Goal: Complete application form

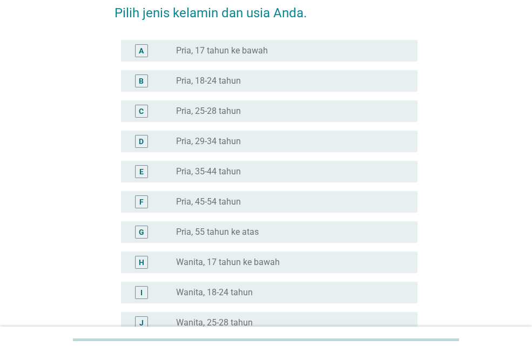
scroll to position [162, 0]
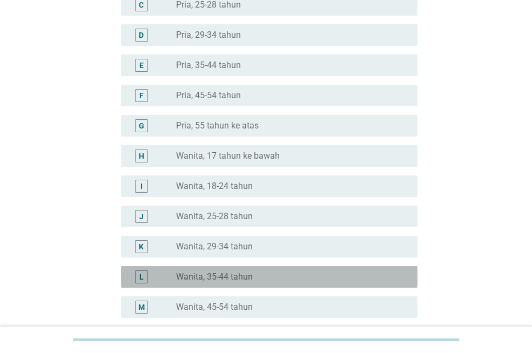
click at [203, 275] on label "Wanita, 35-44 tahun" at bounding box center [214, 277] width 77 height 11
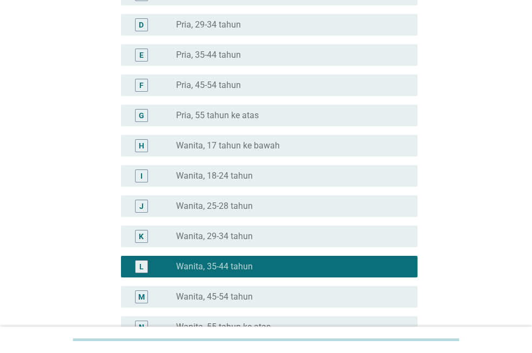
scroll to position [296, 0]
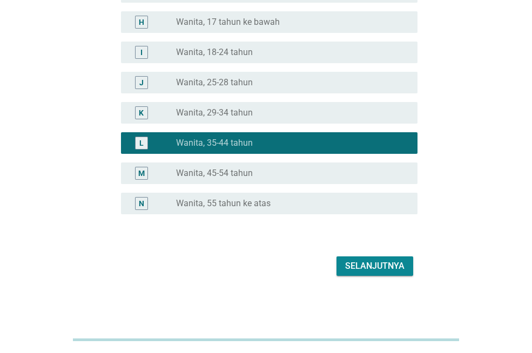
click at [361, 264] on div "Selanjutnya" at bounding box center [374, 266] width 59 height 13
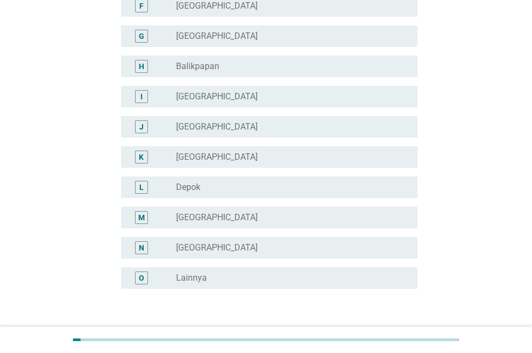
scroll to position [270, 0]
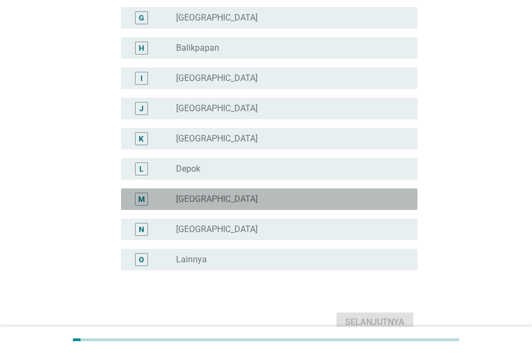
click at [226, 200] on div "radio_button_unchecked [GEOGRAPHIC_DATA]" at bounding box center [288, 199] width 224 height 11
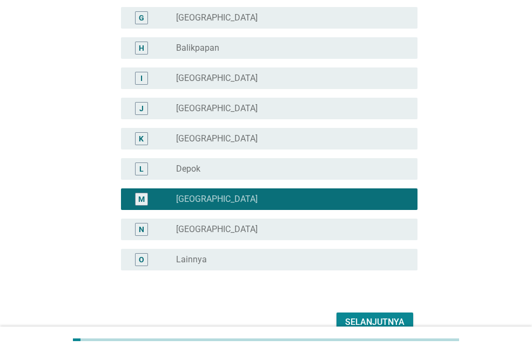
click at [381, 316] on div "Selanjutnya" at bounding box center [374, 322] width 59 height 13
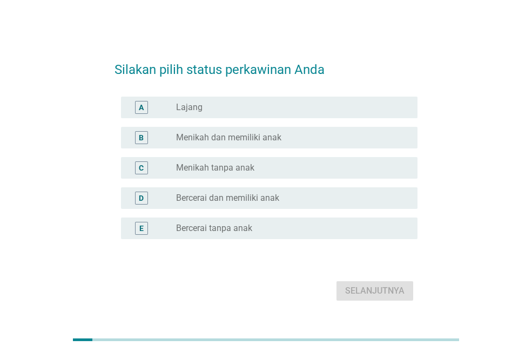
click at [214, 135] on label "Menikah dan memiliki anak" at bounding box center [228, 137] width 105 height 11
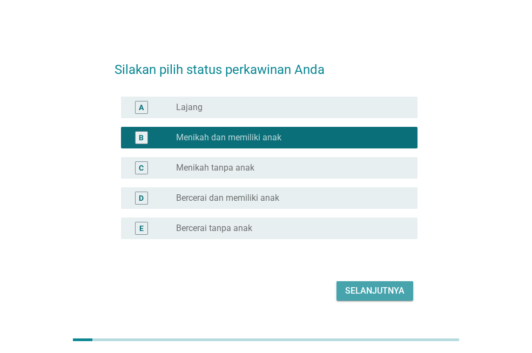
click at [357, 291] on div "Selanjutnya" at bounding box center [374, 291] width 59 height 13
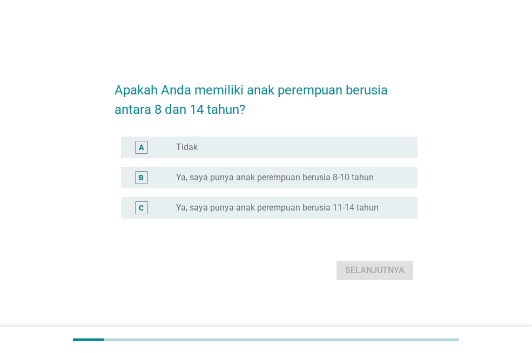
click at [238, 179] on label "Ya, saya punya anak perempuan berusia 8-10 tahun" at bounding box center [275, 177] width 198 height 11
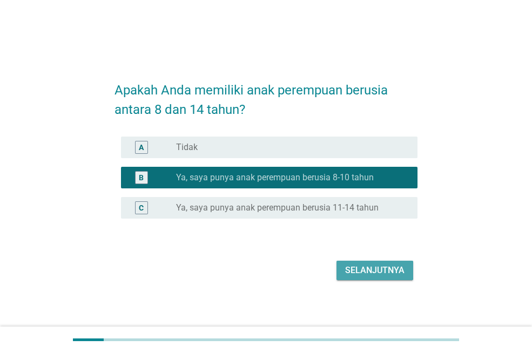
click at [371, 269] on div "Selanjutnya" at bounding box center [374, 270] width 59 height 13
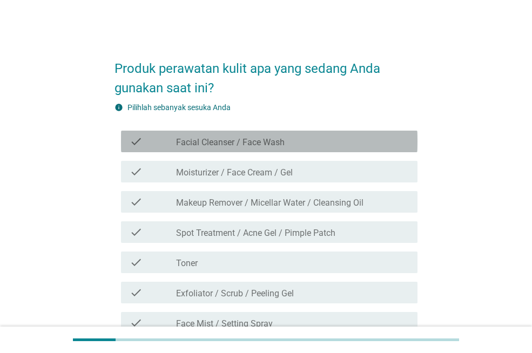
click at [232, 143] on label "Facial Cleanser / Face Wash" at bounding box center [230, 142] width 109 height 11
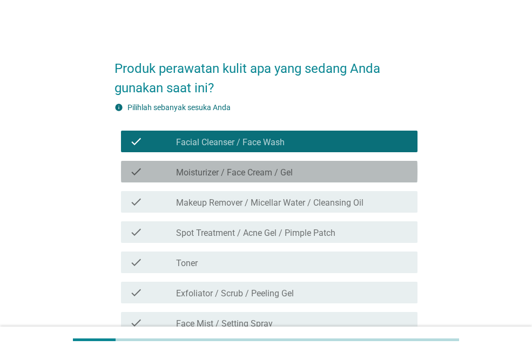
click at [232, 174] on label "Moisturizer / Face Cream / Gel" at bounding box center [234, 172] width 117 height 11
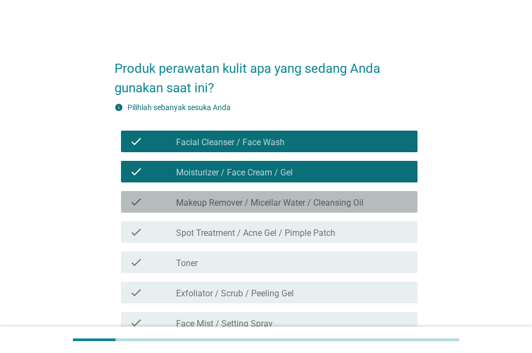
click at [234, 198] on label "Makeup Remover / Micellar Water / Cleansing Oil" at bounding box center [269, 203] width 187 height 11
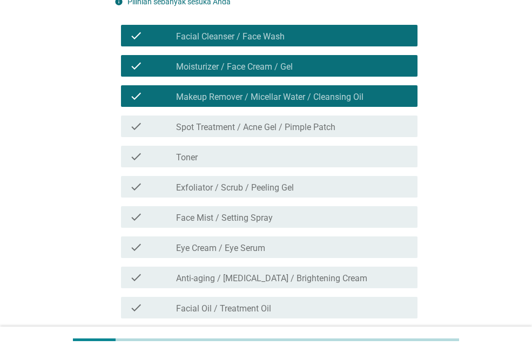
scroll to position [108, 0]
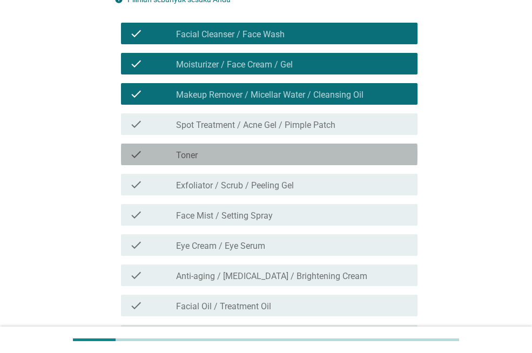
click at [201, 156] on div "check_box_outline_blank Toner" at bounding box center [292, 154] width 233 height 13
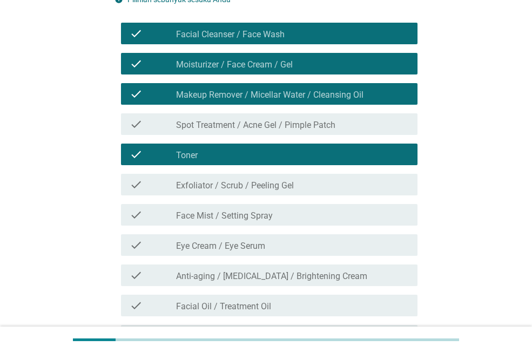
click at [228, 247] on label "Eye Cream / Eye Serum" at bounding box center [220, 246] width 89 height 11
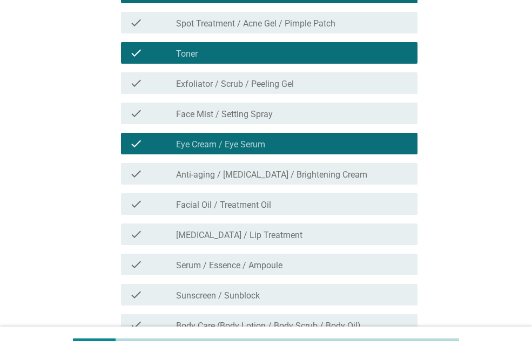
scroll to position [216, 0]
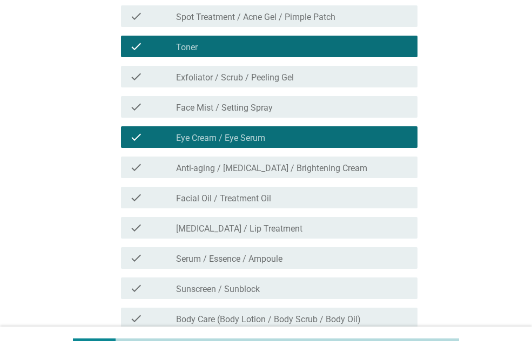
click at [226, 179] on div "check check_box_outline_blank Anti-aging / [MEDICAL_DATA] / Brightening Cream" at bounding box center [265, 167] width 303 height 30
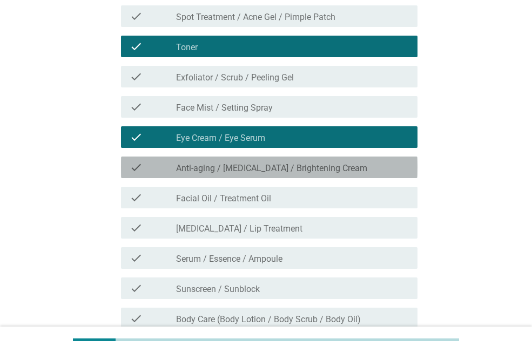
click at [223, 170] on label "Anti-aging / [MEDICAL_DATA] / Brightening Cream" at bounding box center [271, 168] width 191 height 11
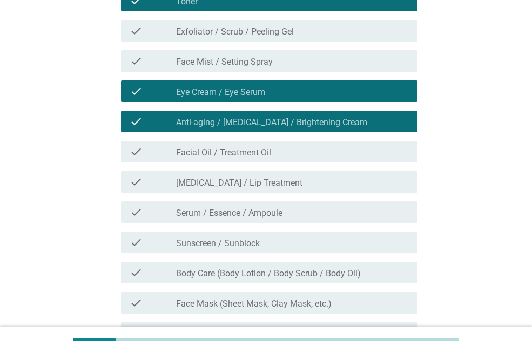
scroll to position [270, 0]
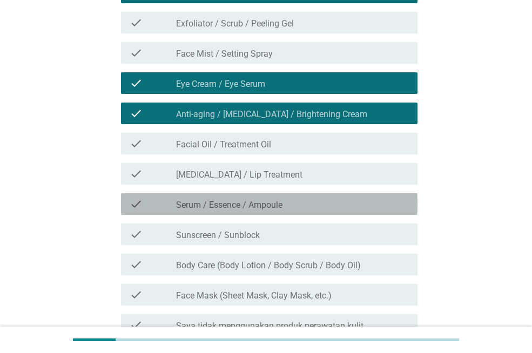
click at [197, 210] on label "Serum / Essence / Ampoule" at bounding box center [229, 205] width 106 height 11
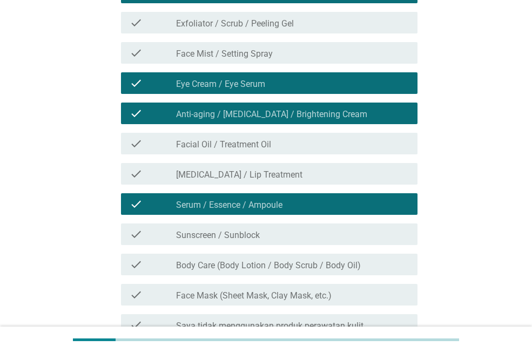
scroll to position [324, 0]
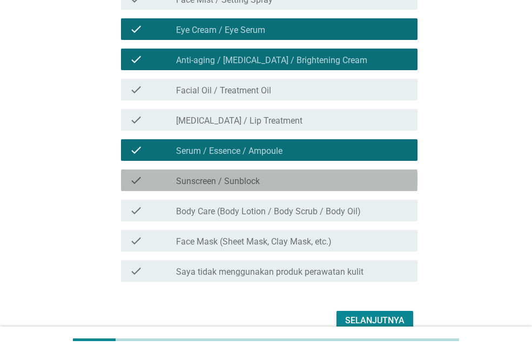
click at [202, 183] on label "Sunscreen / Sunblock" at bounding box center [218, 181] width 84 height 11
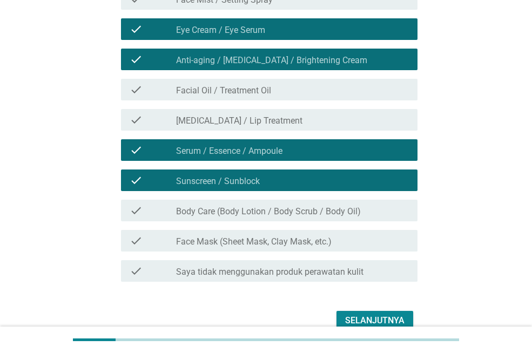
click at [228, 208] on label "Body Care (Body Lotion / Body Scrub / Body Oil)" at bounding box center [268, 211] width 185 height 11
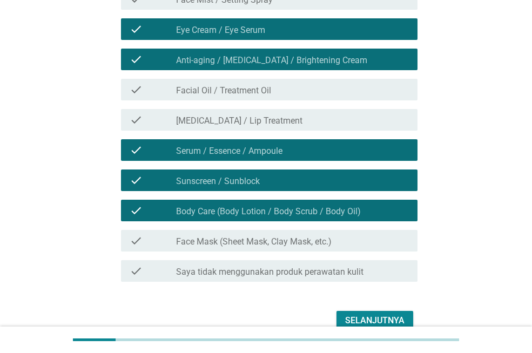
drag, startPoint x: 220, startPoint y: 241, endPoint x: 230, endPoint y: 240, distance: 9.8
click at [222, 240] on label "Face Mask (Sheet Mask, Clay Mask, etc.)" at bounding box center [254, 242] width 156 height 11
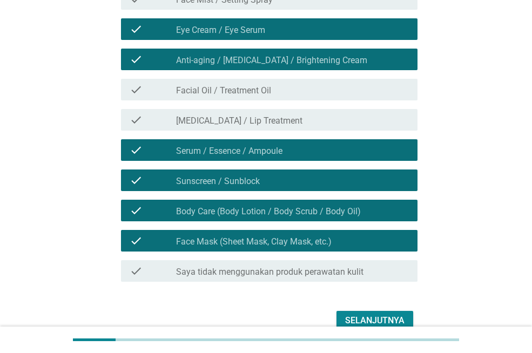
click at [354, 316] on div "Selanjutnya" at bounding box center [374, 320] width 59 height 13
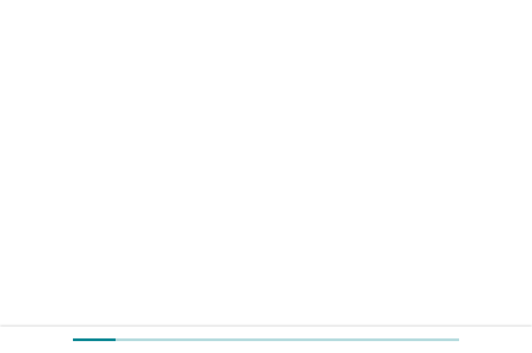
scroll to position [0, 0]
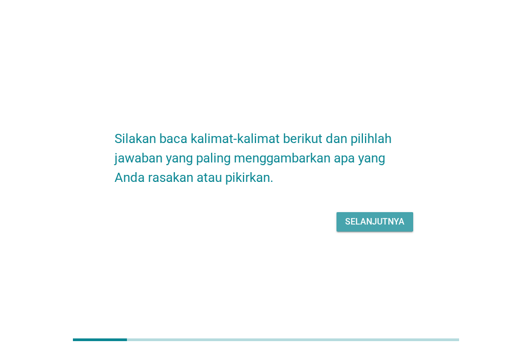
click at [371, 220] on div "Selanjutnya" at bounding box center [374, 221] width 59 height 13
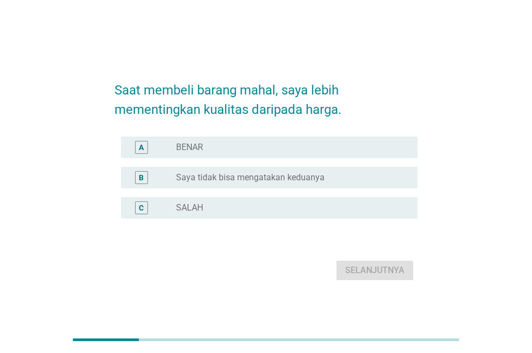
click at [197, 146] on label "BENAR" at bounding box center [189, 147] width 27 height 11
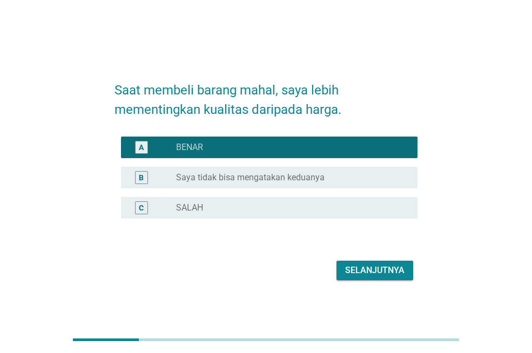
click at [390, 270] on div "Selanjutnya" at bounding box center [374, 270] width 59 height 13
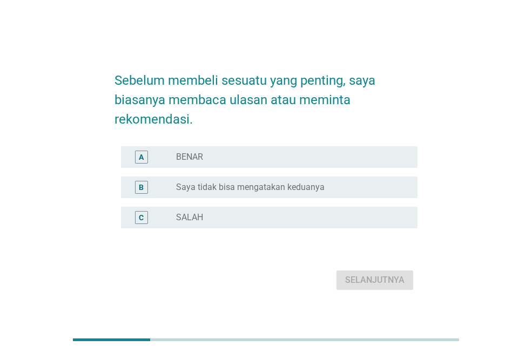
click at [192, 159] on label "BENAR" at bounding box center [189, 157] width 27 height 11
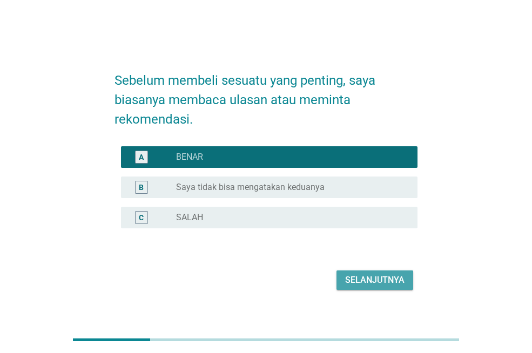
click at [404, 282] on button "Selanjutnya" at bounding box center [374, 280] width 77 height 19
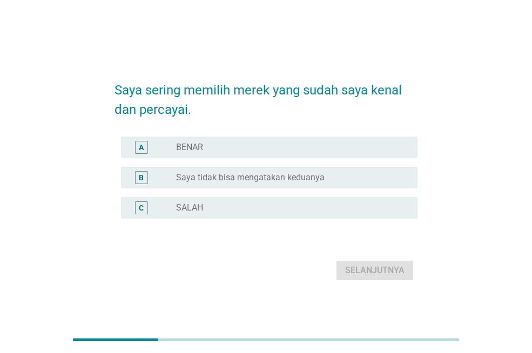
click at [224, 146] on div "radio_button_unchecked BENAR" at bounding box center [288, 147] width 224 height 11
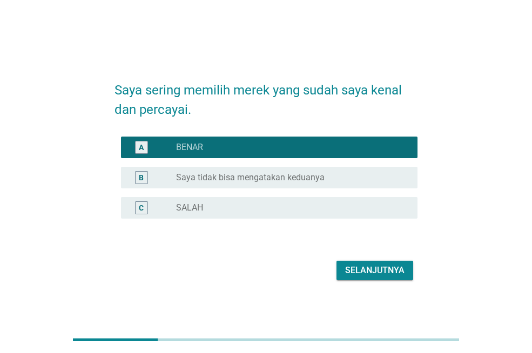
click at [375, 269] on div "Selanjutnya" at bounding box center [374, 270] width 59 height 13
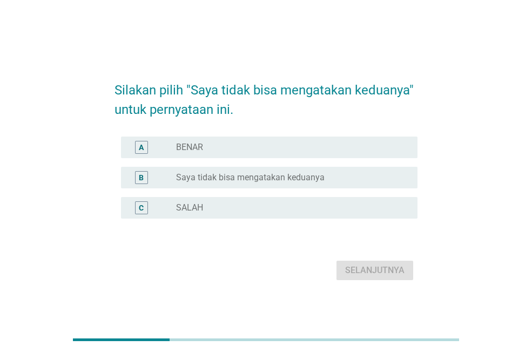
click at [227, 166] on div "B radio_button_unchecked Saya tidak bisa mengatakan keduanya" at bounding box center [265, 178] width 303 height 30
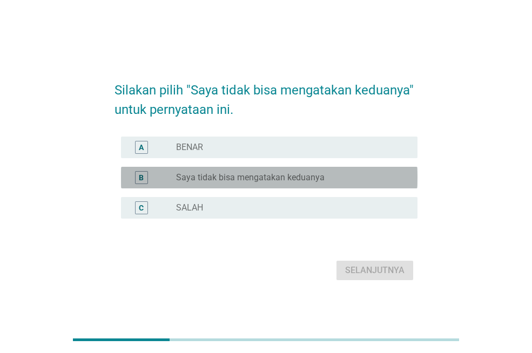
click at [218, 176] on label "Saya tidak bisa mengatakan keduanya" at bounding box center [250, 177] width 148 height 11
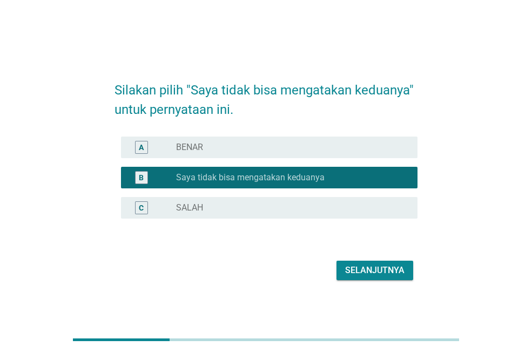
click at [396, 264] on button "Selanjutnya" at bounding box center [374, 270] width 77 height 19
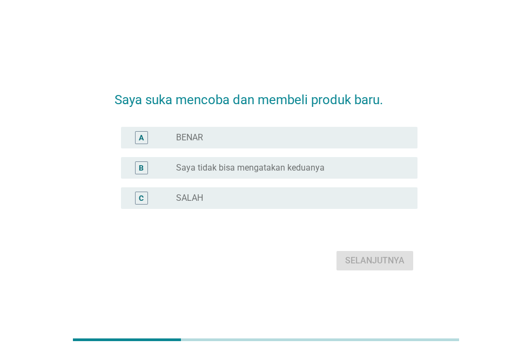
click at [197, 167] on label "Saya tidak bisa mengatakan keduanya" at bounding box center [250, 168] width 148 height 11
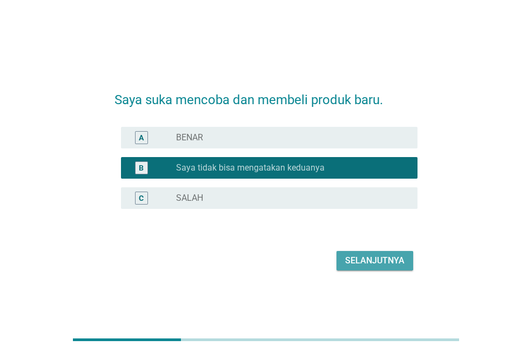
click at [341, 252] on button "Selanjutnya" at bounding box center [374, 260] width 77 height 19
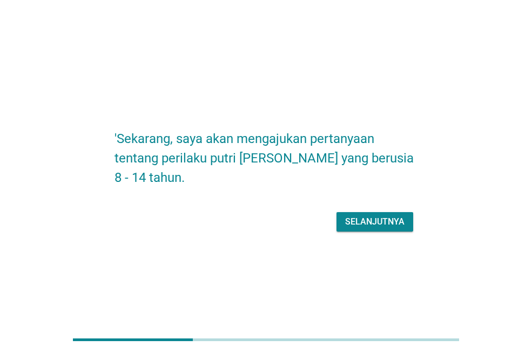
click at [375, 220] on div "Selanjutnya" at bounding box center [374, 221] width 59 height 13
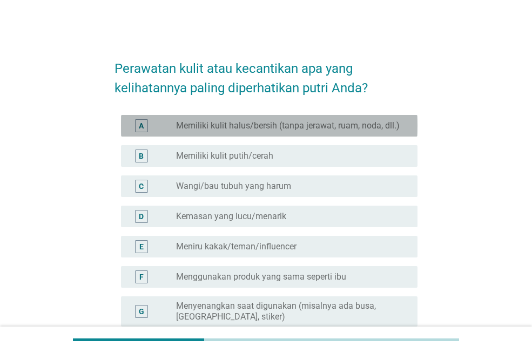
click at [299, 123] on label "Memiliki kulit halus/bersih (tanpa jerawat, ruam, noda, dll.)" at bounding box center [288, 125] width 224 height 11
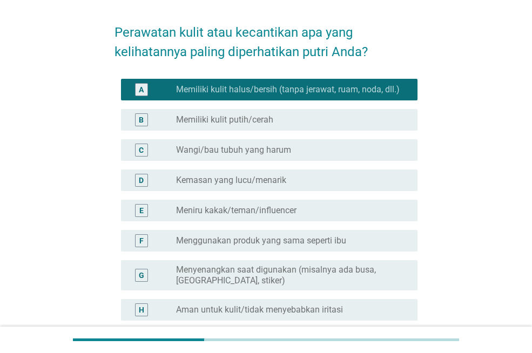
scroll to position [54, 0]
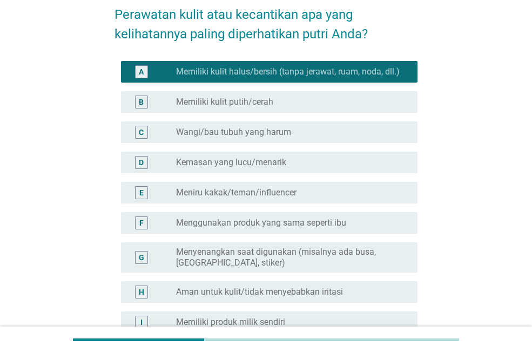
click at [273, 126] on div "radio_button_unchecked Wangi/bau tubuh yang harum" at bounding box center [292, 132] width 233 height 13
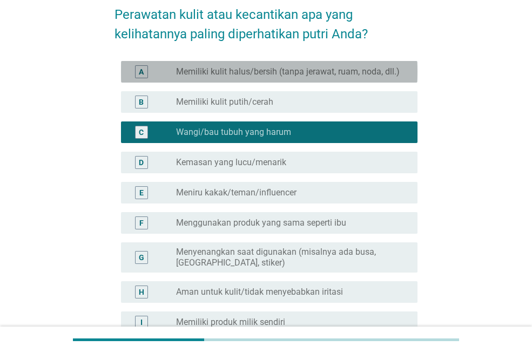
click at [271, 76] on label "Memiliki kulit halus/bersih (tanpa jerawat, ruam, noda, dll.)" at bounding box center [288, 71] width 224 height 11
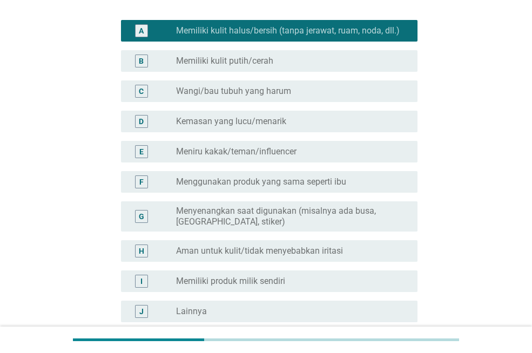
scroll to position [108, 0]
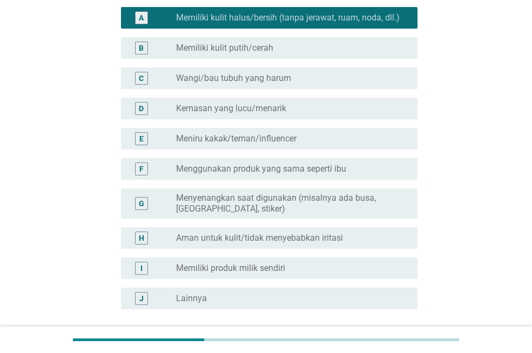
click at [287, 235] on label "Aman untuk kulit/tidak menyebabkan iritasi" at bounding box center [259, 238] width 167 height 11
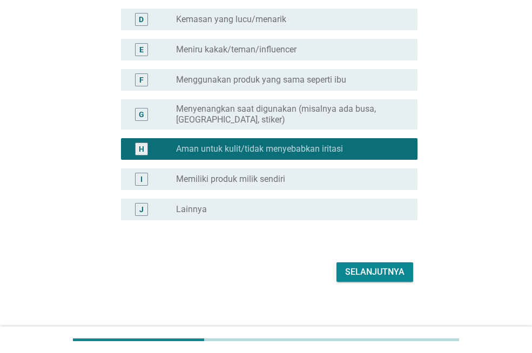
scroll to position [203, 0]
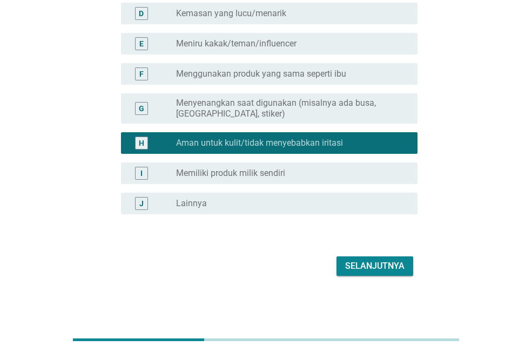
click at [387, 268] on div "Selanjutnya" at bounding box center [374, 266] width 59 height 13
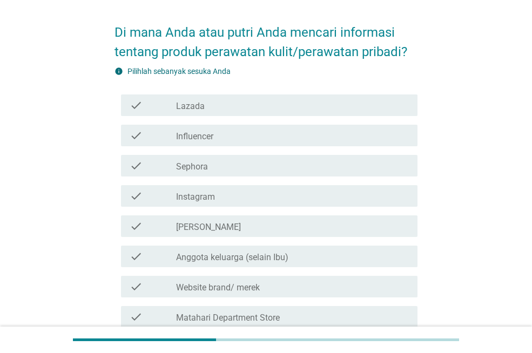
scroll to position [54, 0]
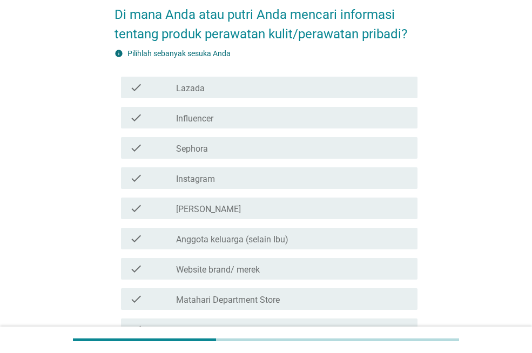
click at [226, 265] on label "Website brand/ merek" at bounding box center [218, 270] width 84 height 11
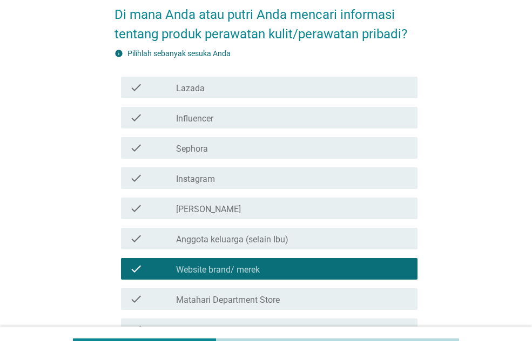
click at [194, 91] on label "Lazada" at bounding box center [190, 88] width 29 height 11
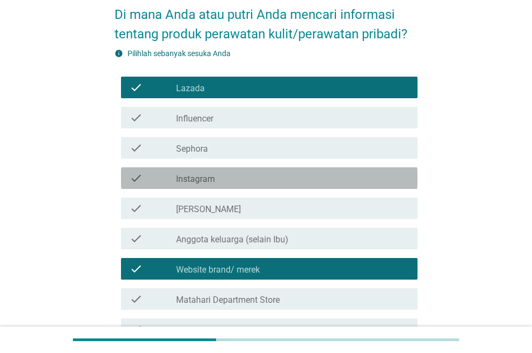
click at [200, 179] on label "Instagram" at bounding box center [195, 179] width 39 height 11
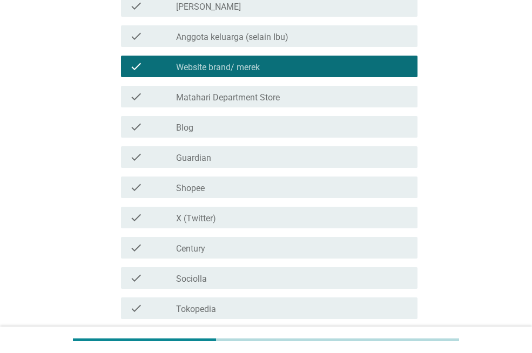
scroll to position [270, 0]
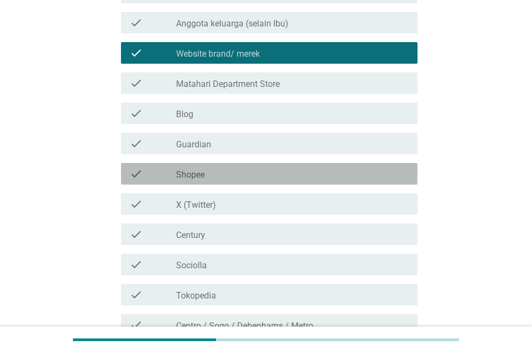
click at [198, 176] on label "Shopee" at bounding box center [190, 175] width 29 height 11
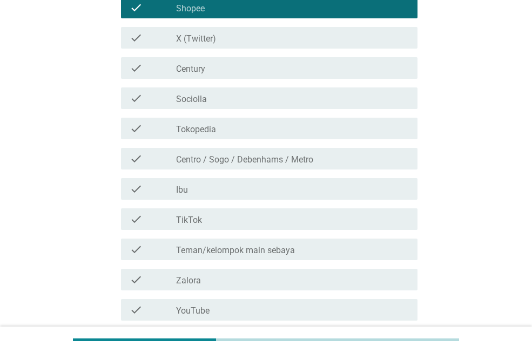
scroll to position [486, 0]
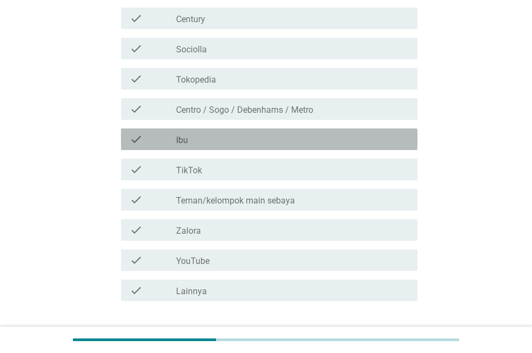
drag, startPoint x: 212, startPoint y: 139, endPoint x: 210, endPoint y: 158, distance: 19.0
click at [212, 139] on div "check_box_outline_blank Ibu" at bounding box center [292, 139] width 233 height 13
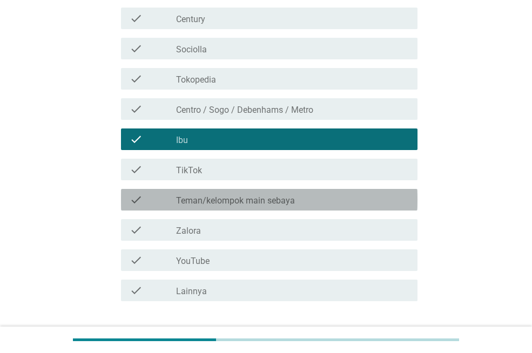
click at [211, 199] on label "Teman/kelompok main sebaya" at bounding box center [235, 200] width 119 height 11
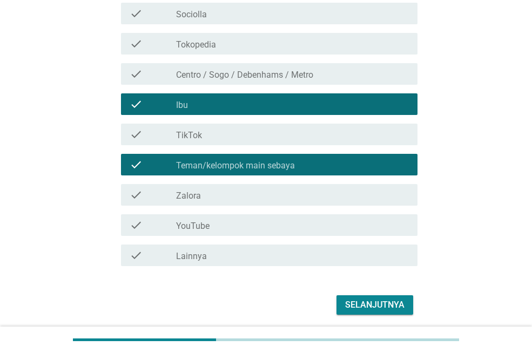
scroll to position [560, 0]
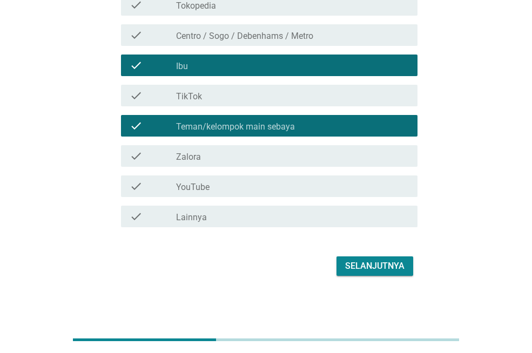
drag, startPoint x: 191, startPoint y: 187, endPoint x: 238, endPoint y: 204, distance: 50.4
click at [191, 187] on label "YouTube" at bounding box center [192, 187] width 33 height 11
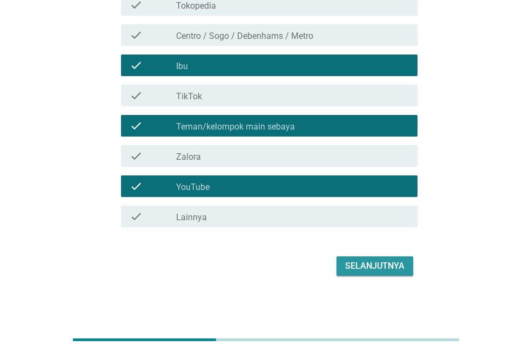
drag, startPoint x: 363, startPoint y: 271, endPoint x: 334, endPoint y: 264, distance: 30.0
click at [360, 271] on div "Selanjutnya" at bounding box center [374, 266] width 59 height 13
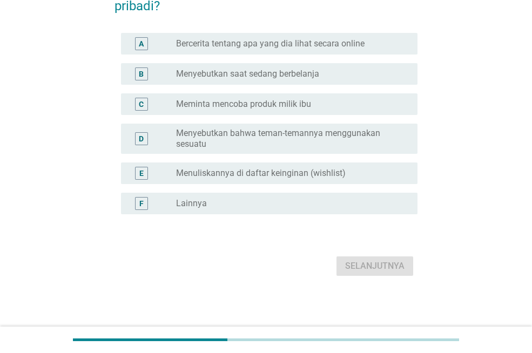
scroll to position [0, 0]
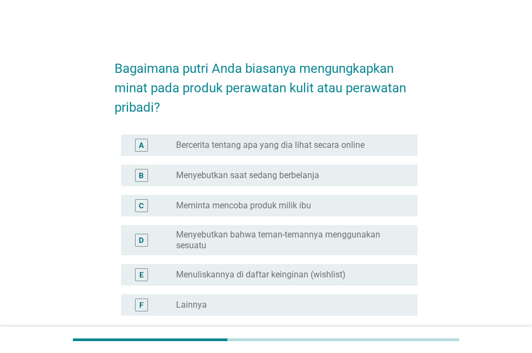
click at [207, 145] on label "Bercerita tentang apa yang dia lihat secara online" at bounding box center [270, 145] width 188 height 11
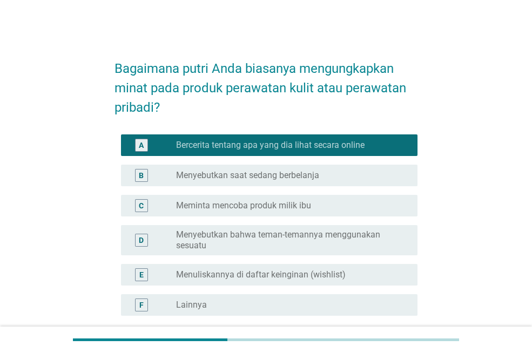
scroll to position [54, 0]
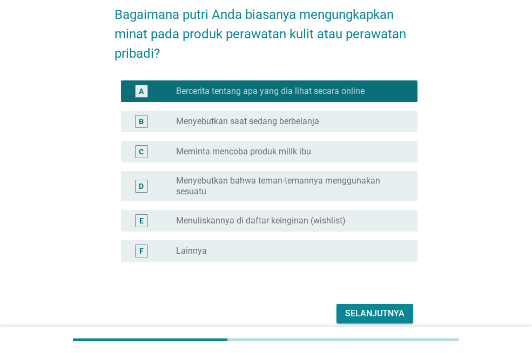
click at [229, 187] on label "Menyebutkan bahwa teman-temannya menggunakan sesuatu" at bounding box center [288, 186] width 224 height 22
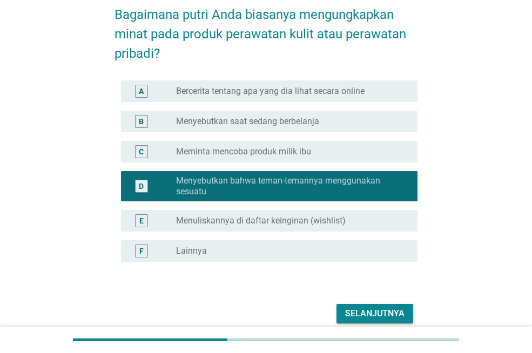
click at [371, 314] on div "Selanjutnya" at bounding box center [374, 313] width 59 height 13
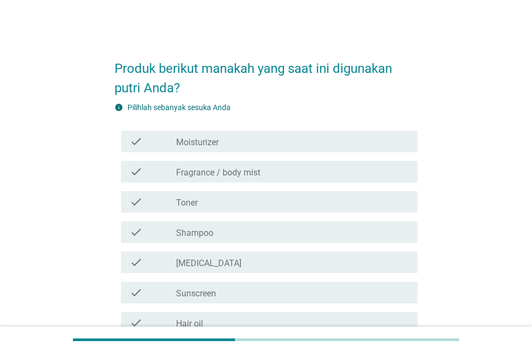
click at [210, 138] on label "Moisturizer" at bounding box center [197, 142] width 43 height 11
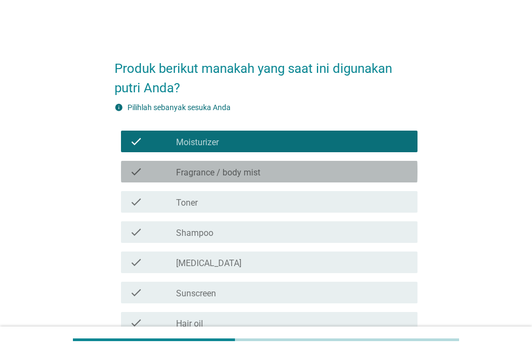
click at [209, 171] on label "Fragrance / body mist" at bounding box center [218, 172] width 84 height 11
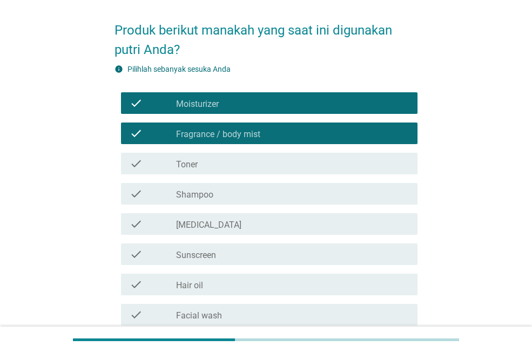
scroll to position [54, 0]
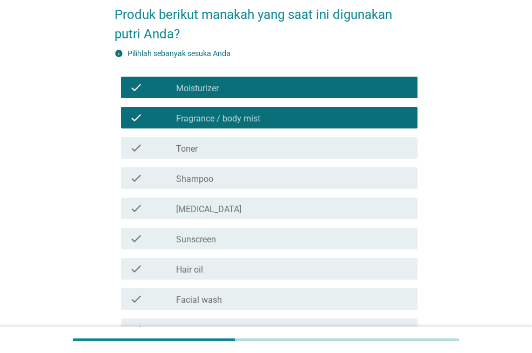
click at [209, 171] on div "check check_box_outline_blank Shampoo" at bounding box center [269, 178] width 296 height 22
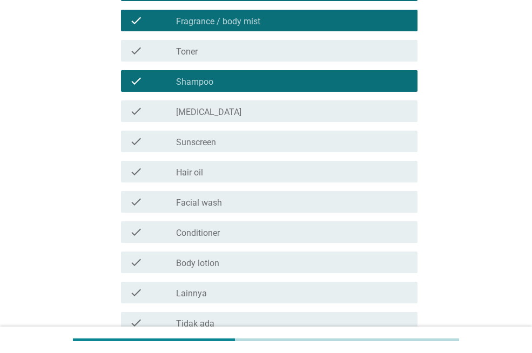
scroll to position [162, 0]
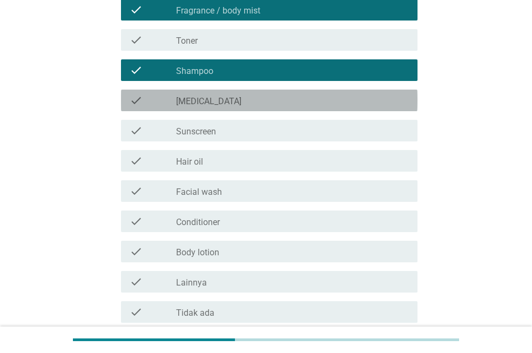
click at [205, 103] on label "[MEDICAL_DATA]" at bounding box center [208, 101] width 65 height 11
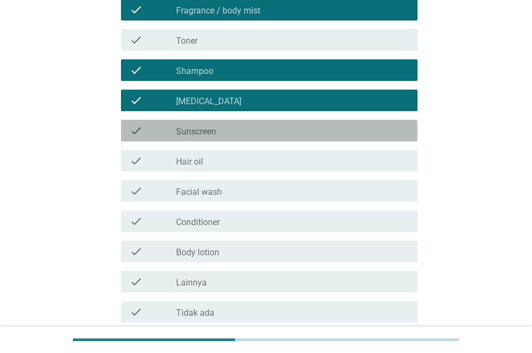
click at [215, 130] on label "Sunscreen" at bounding box center [196, 131] width 40 height 11
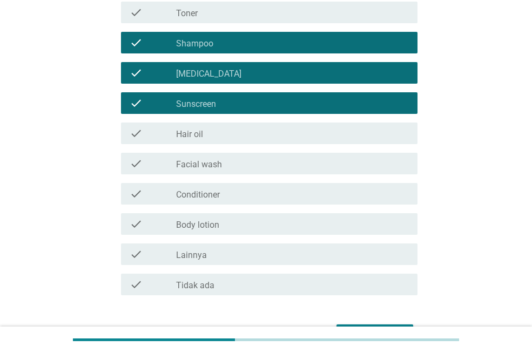
scroll to position [216, 0]
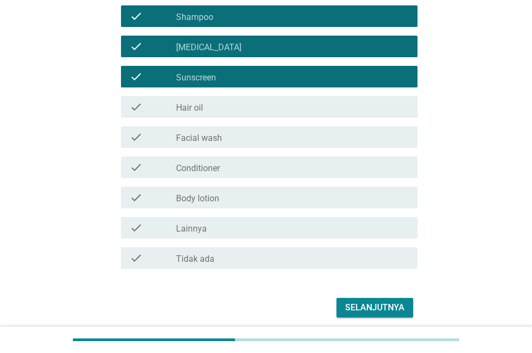
click at [217, 135] on label "Facial wash" at bounding box center [199, 138] width 46 height 11
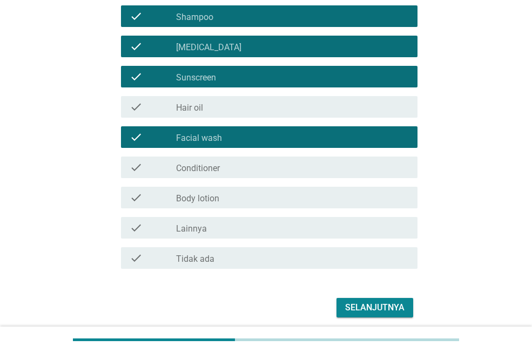
click at [228, 194] on div "check_box_outline_blank Body lotion" at bounding box center [292, 197] width 233 height 13
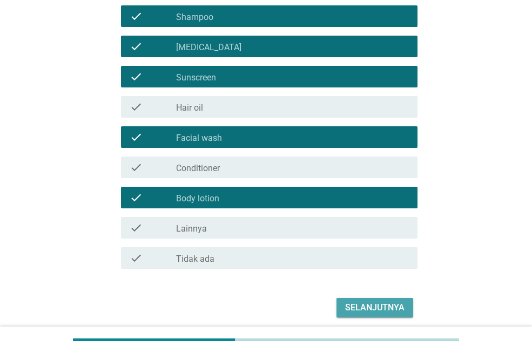
click at [369, 306] on div "Selanjutnya" at bounding box center [374, 307] width 59 height 13
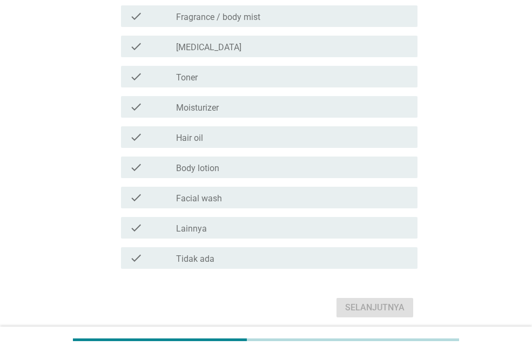
scroll to position [0, 0]
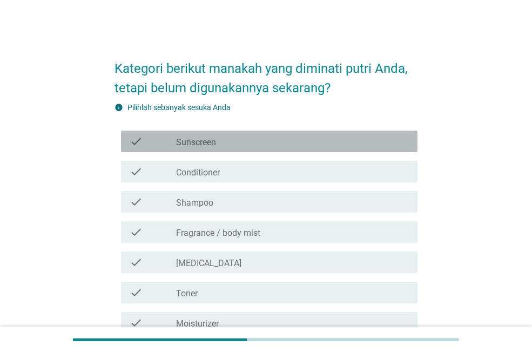
click at [202, 139] on label "Sunscreen" at bounding box center [196, 142] width 40 height 11
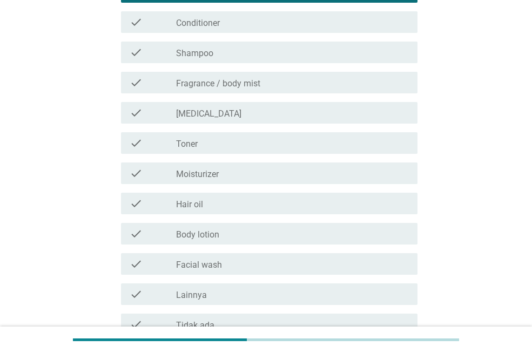
scroll to position [216, 0]
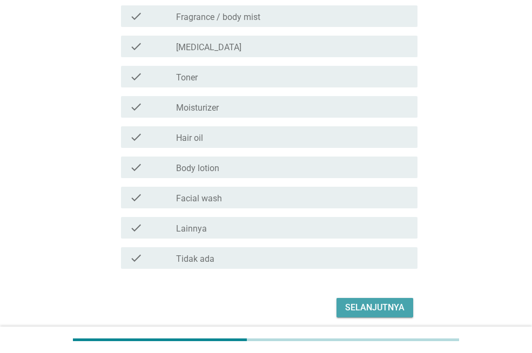
click at [348, 311] on div "Selanjutnya" at bounding box center [374, 307] width 59 height 13
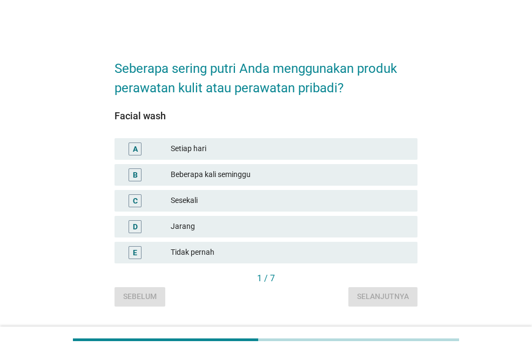
click at [224, 143] on div "Setiap hari" at bounding box center [290, 149] width 238 height 13
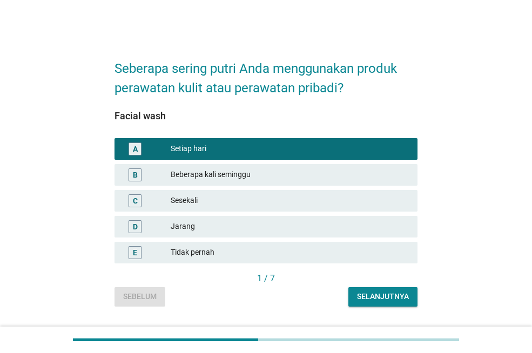
click at [386, 296] on div "Selanjutnya" at bounding box center [383, 296] width 52 height 11
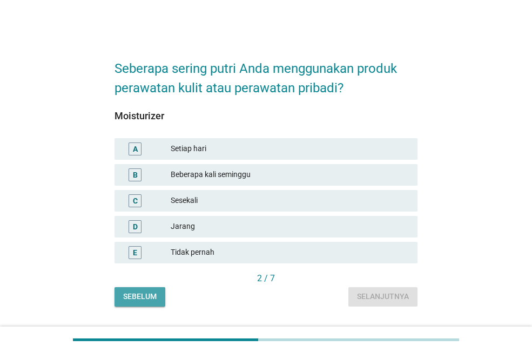
click at [142, 295] on div "Sebelum" at bounding box center [139, 296] width 33 height 11
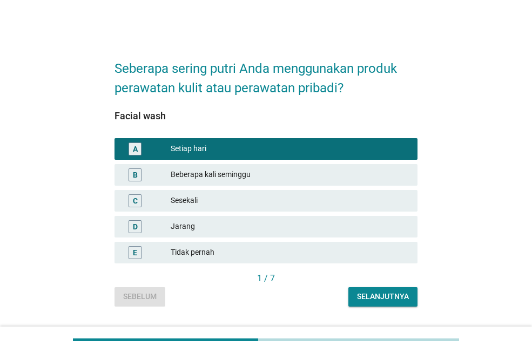
drag, startPoint x: 370, startPoint y: 301, endPoint x: 365, endPoint y: 292, distance: 10.7
click at [370, 299] on div "Selanjutnya" at bounding box center [383, 296] width 52 height 11
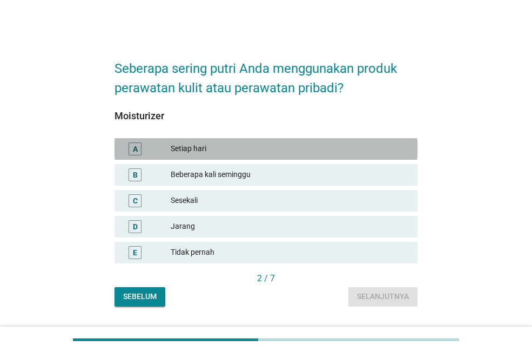
click at [196, 148] on div "Setiap hari" at bounding box center [290, 149] width 238 height 13
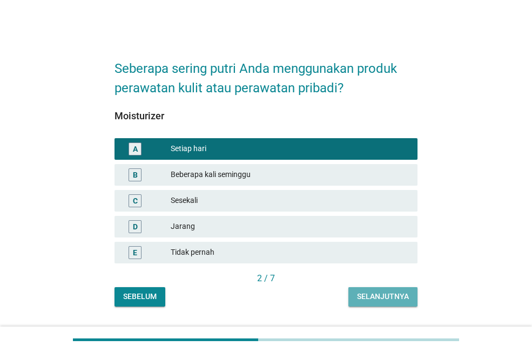
drag, startPoint x: 362, startPoint y: 295, endPoint x: 348, endPoint y: 289, distance: 15.5
click at [362, 295] on div "Selanjutnya" at bounding box center [383, 296] width 52 height 11
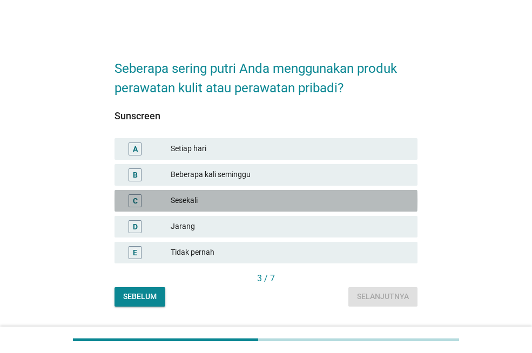
drag, startPoint x: 193, startPoint y: 198, endPoint x: 246, endPoint y: 227, distance: 59.9
click at [194, 198] on div "Sesekali" at bounding box center [290, 200] width 238 height 13
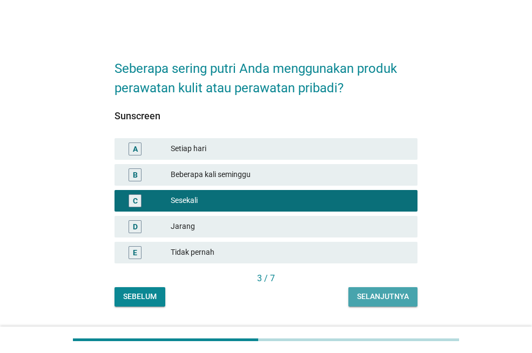
click at [384, 301] on div "Selanjutnya" at bounding box center [383, 296] width 52 height 11
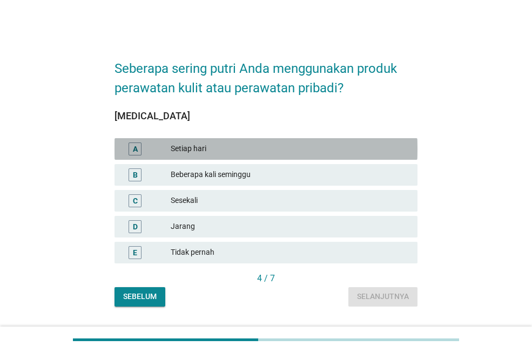
click at [193, 144] on div "Setiap hari" at bounding box center [290, 149] width 238 height 13
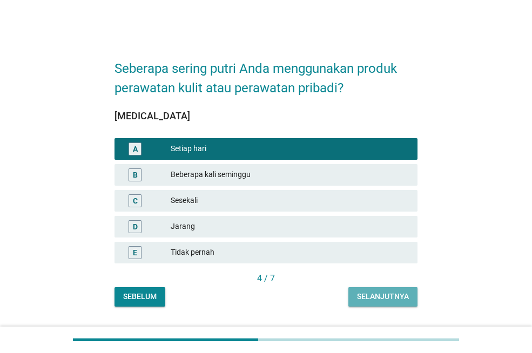
drag, startPoint x: 389, startPoint y: 298, endPoint x: 261, endPoint y: 256, distance: 134.0
click at [388, 298] on div "Selanjutnya" at bounding box center [383, 296] width 52 height 11
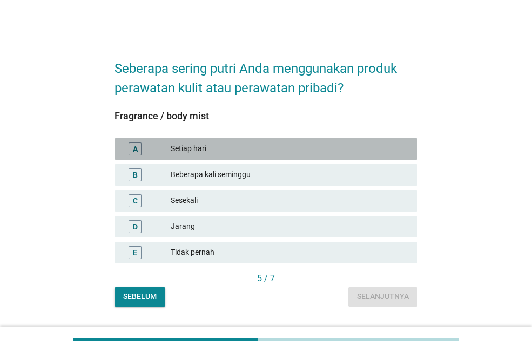
click at [216, 151] on div "Setiap hari" at bounding box center [290, 149] width 238 height 13
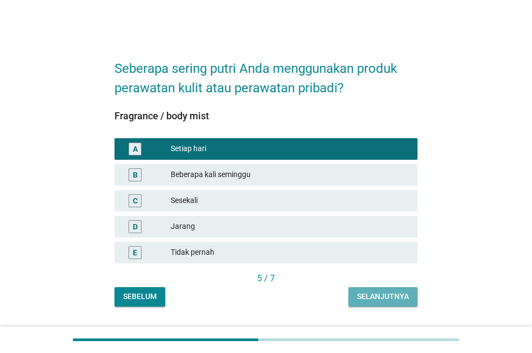
drag, startPoint x: 390, startPoint y: 299, endPoint x: 203, endPoint y: 219, distance: 203.4
click at [387, 299] on div "Selanjutnya" at bounding box center [383, 296] width 52 height 11
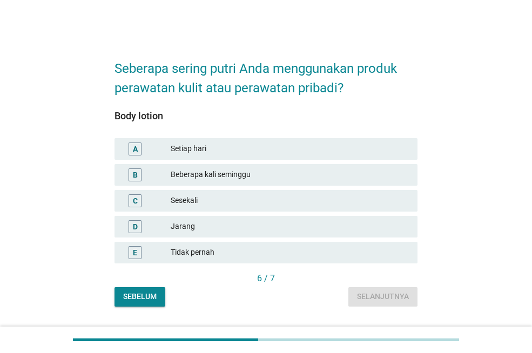
click at [216, 141] on div "A Setiap hari" at bounding box center [265, 149] width 303 height 22
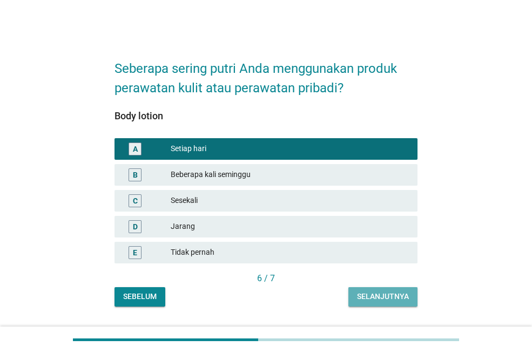
drag, startPoint x: 370, startPoint y: 291, endPoint x: 334, endPoint y: 271, distance: 41.5
click at [370, 291] on button "Selanjutnya" at bounding box center [382, 296] width 69 height 19
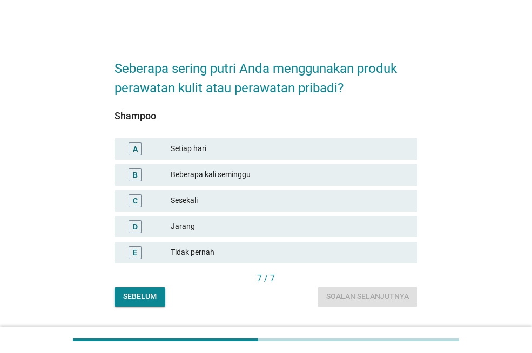
click at [253, 170] on div "Beberapa kali seminggu" at bounding box center [290, 174] width 238 height 13
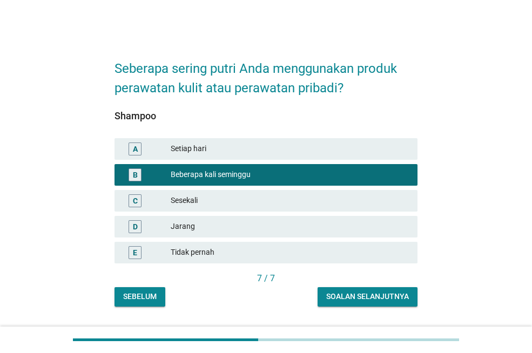
click at [362, 294] on div "Soalan selanjutnya" at bounding box center [367, 296] width 83 height 11
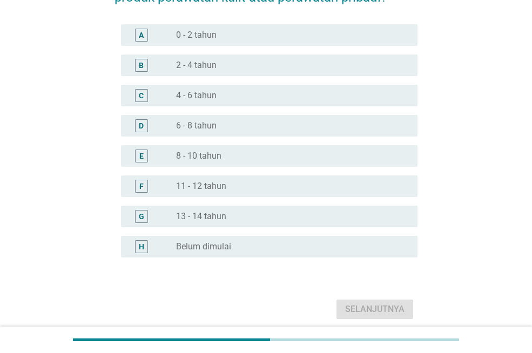
scroll to position [108, 0]
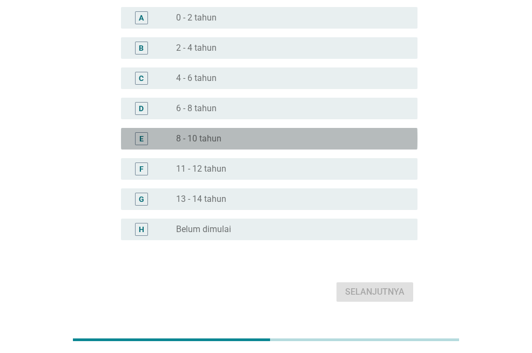
click at [201, 141] on label "8 - 10 tahun" at bounding box center [198, 138] width 45 height 11
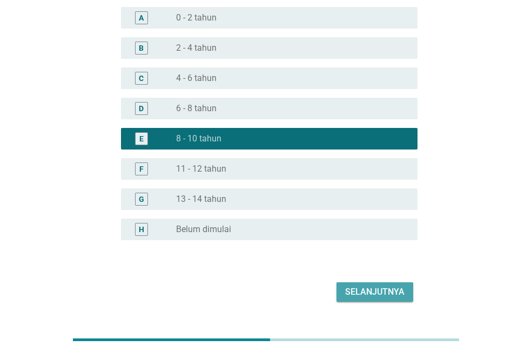
click at [365, 293] on div "Selanjutnya" at bounding box center [374, 292] width 59 height 13
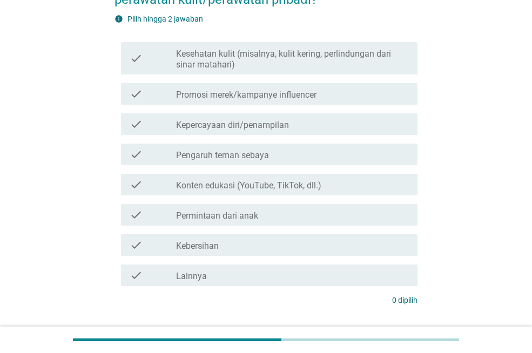
scroll to position [0, 0]
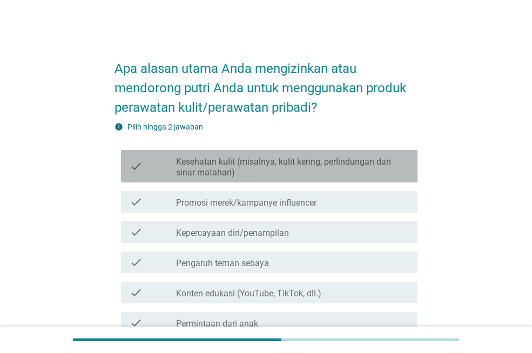
drag, startPoint x: 225, startPoint y: 172, endPoint x: 229, endPoint y: 182, distance: 10.9
click at [225, 172] on label "Kesehatan kulit (misalnya, kulit kering, perlindungan dari sinar matahari)" at bounding box center [292, 168] width 233 height 22
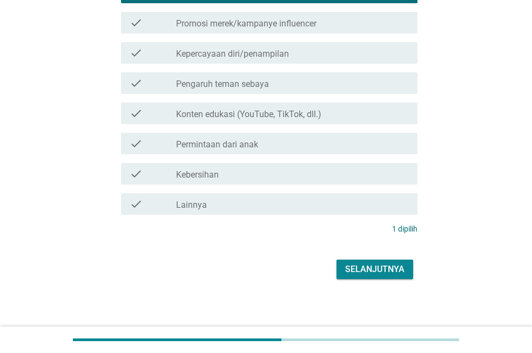
scroll to position [183, 0]
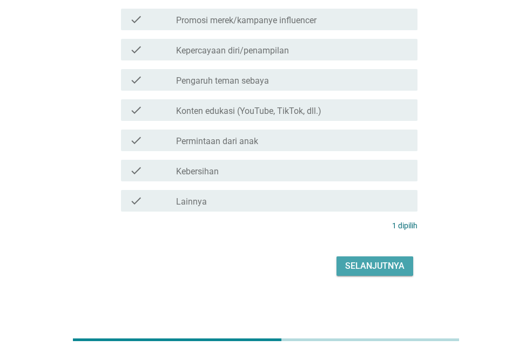
click at [376, 269] on div "Selanjutnya" at bounding box center [374, 266] width 59 height 13
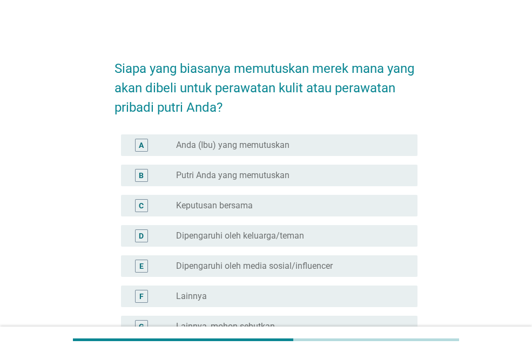
drag, startPoint x: 233, startPoint y: 204, endPoint x: 238, endPoint y: 218, distance: 14.5
click at [233, 204] on label "Keputusan bersama" at bounding box center [214, 205] width 77 height 11
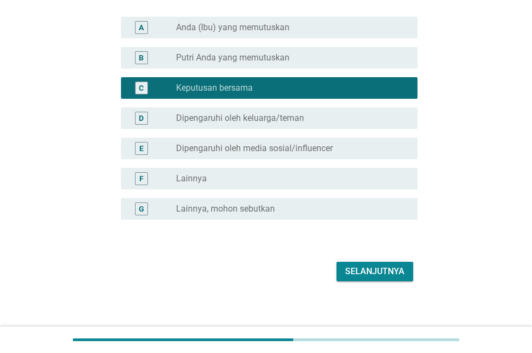
scroll to position [123, 0]
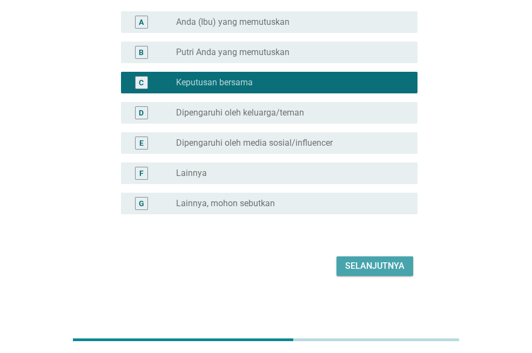
click at [353, 262] on div "Selanjutnya" at bounding box center [374, 266] width 59 height 13
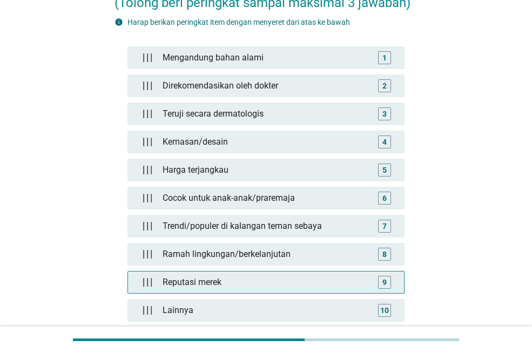
scroll to position [108, 0]
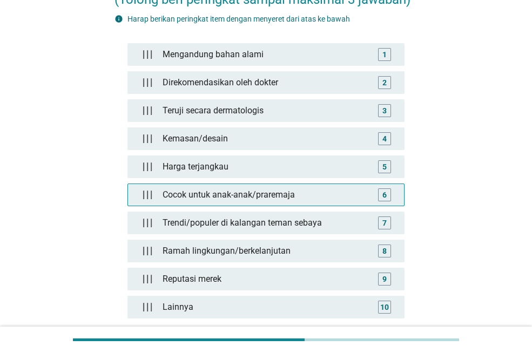
click at [227, 195] on div "Cocok untuk anak-anak/praremaja" at bounding box center [265, 195] width 215 height 22
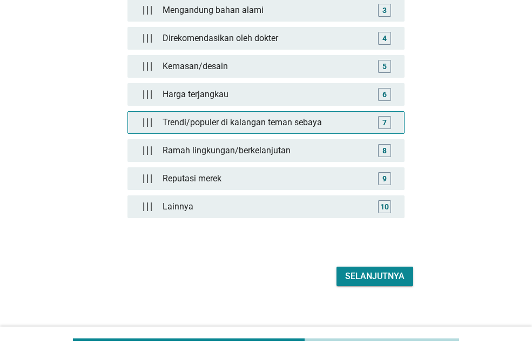
scroll to position [216, 0]
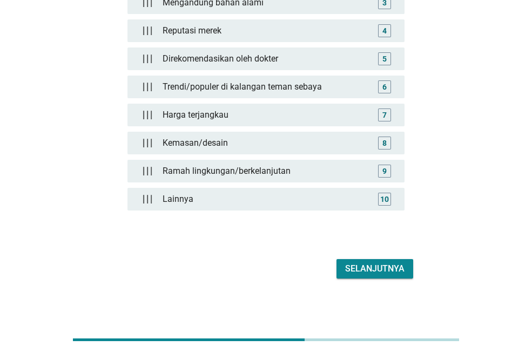
click at [357, 270] on div "Selanjutnya" at bounding box center [374, 268] width 59 height 13
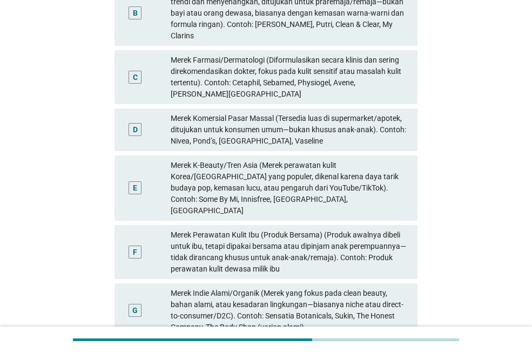
scroll to position [0, 0]
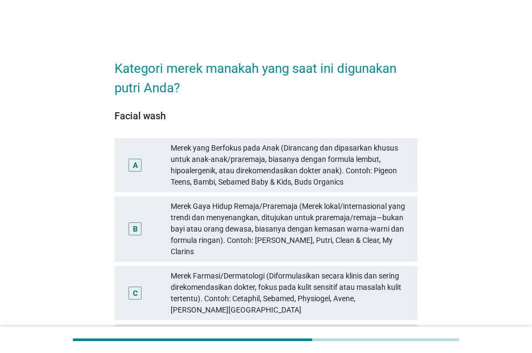
click at [180, 227] on div "Merek Gaya Hidup Remaja/Praremaja (Merek lokal/internasional yang trendi dan me…" at bounding box center [290, 229] width 238 height 57
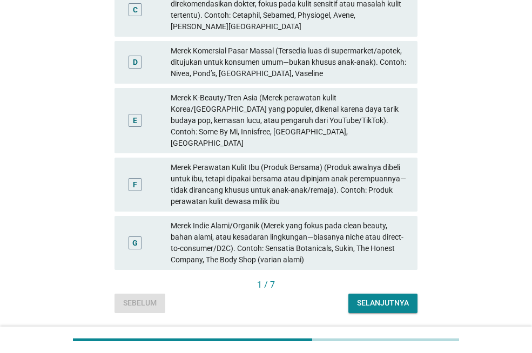
scroll to position [295, 0]
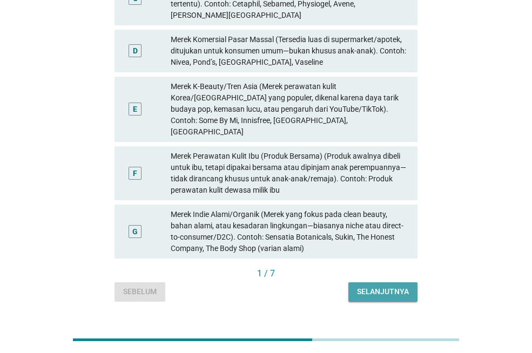
click at [371, 286] on div "Selanjutnya" at bounding box center [383, 291] width 52 height 11
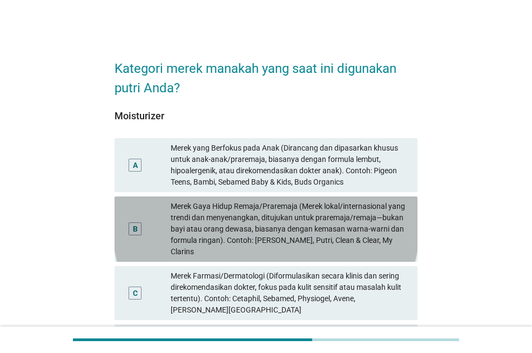
click at [224, 237] on div "Merek Gaya Hidup Remaja/Praremaja (Merek lokal/internasional yang trendi dan me…" at bounding box center [290, 229] width 238 height 57
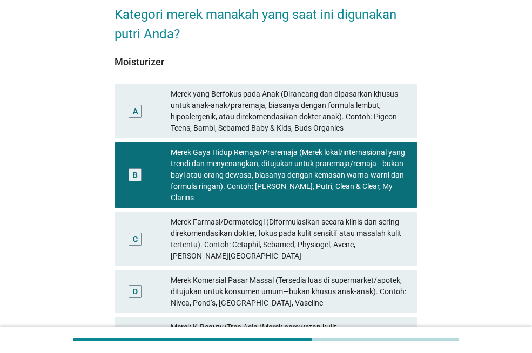
scroll to position [108, 0]
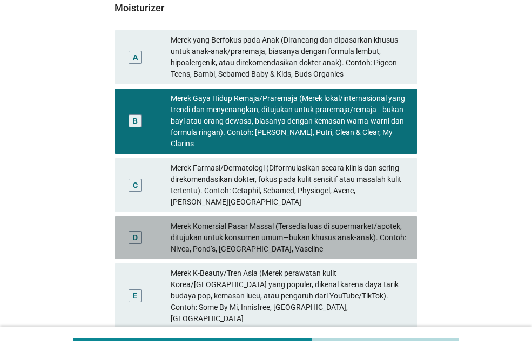
click at [222, 238] on div "Merek Komersial Pasar Massal (Tersedia luas di supermarket/apotek, ditujukan un…" at bounding box center [290, 238] width 238 height 34
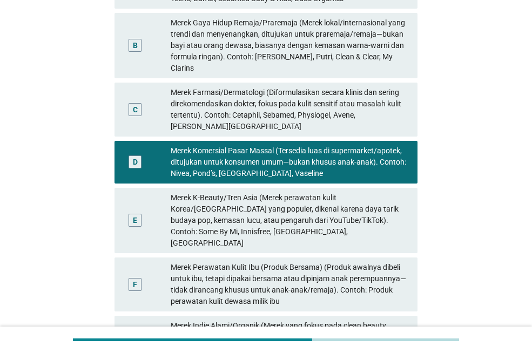
scroll to position [295, 0]
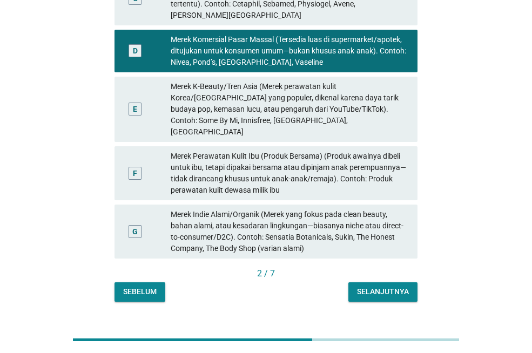
click at [388, 286] on div "Selanjutnya" at bounding box center [383, 291] width 52 height 11
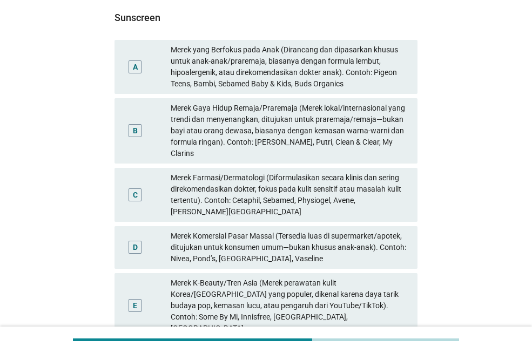
scroll to position [108, 0]
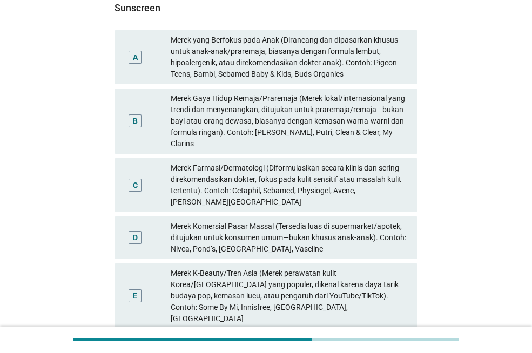
click at [301, 233] on div "Merek Komersial Pasar Massal (Tersedia luas di supermarket/apotek, ditujukan un…" at bounding box center [290, 238] width 238 height 34
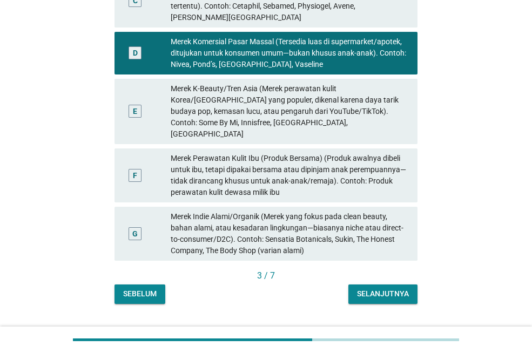
scroll to position [295, 0]
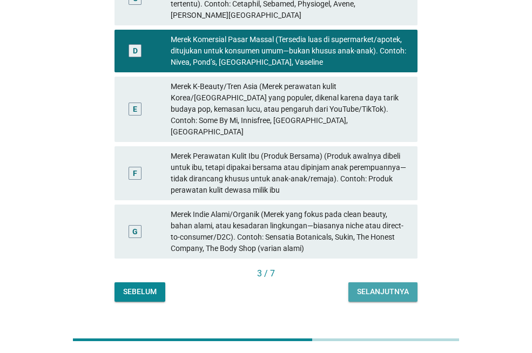
click at [379, 282] on button "Selanjutnya" at bounding box center [382, 291] width 69 height 19
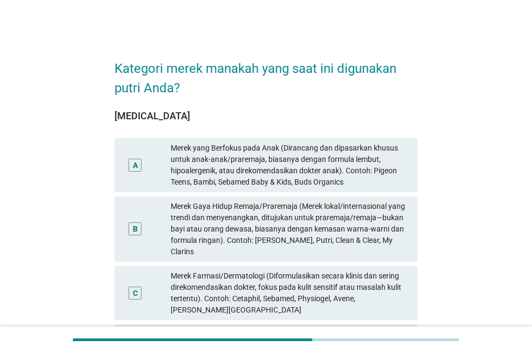
scroll to position [108, 0]
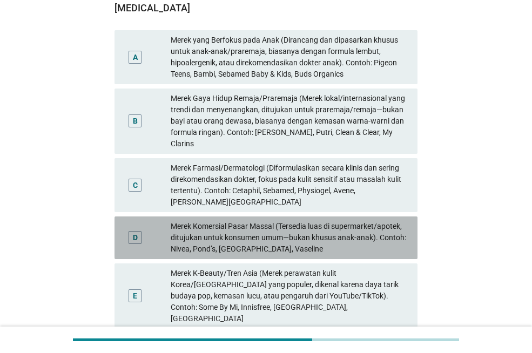
click at [261, 235] on div "Merek Komersial Pasar Massal (Tersedia luas di supermarket/apotek, ditujukan un…" at bounding box center [290, 238] width 238 height 34
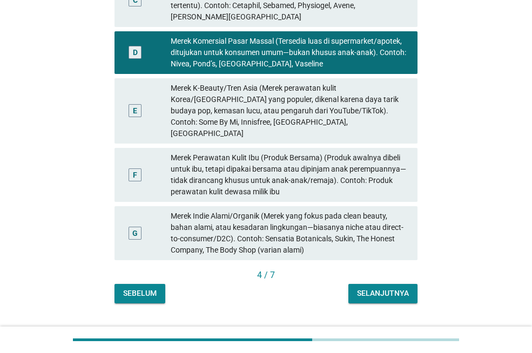
scroll to position [295, 0]
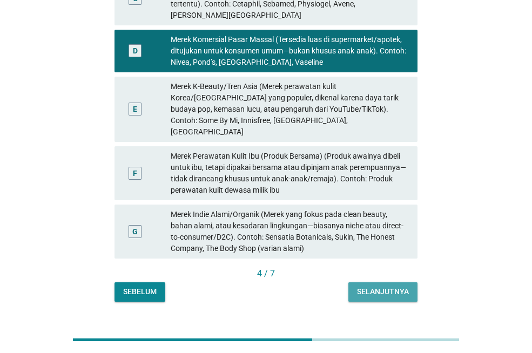
click at [381, 286] on div "Selanjutnya" at bounding box center [383, 291] width 52 height 11
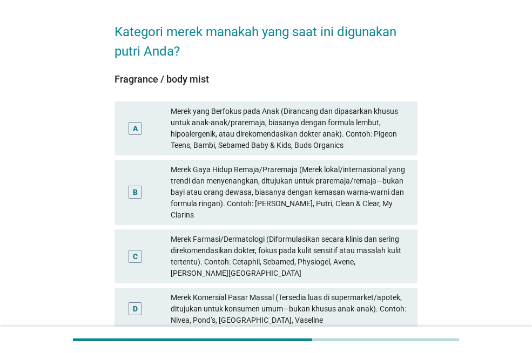
scroll to position [108, 0]
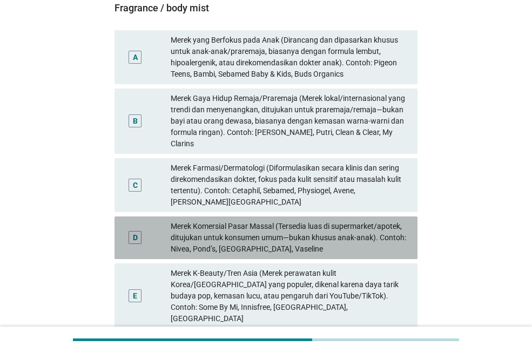
click at [219, 233] on div "Merek Komersial Pasar Massal (Tersedia luas di supermarket/apotek, ditujukan un…" at bounding box center [290, 238] width 238 height 34
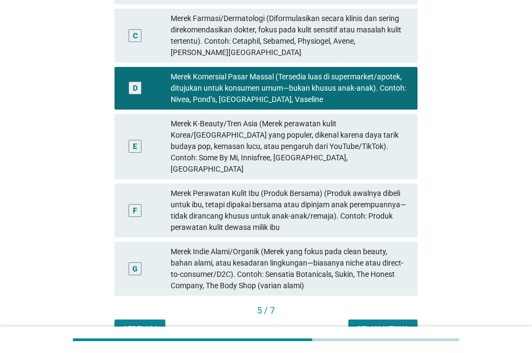
scroll to position [270, 0]
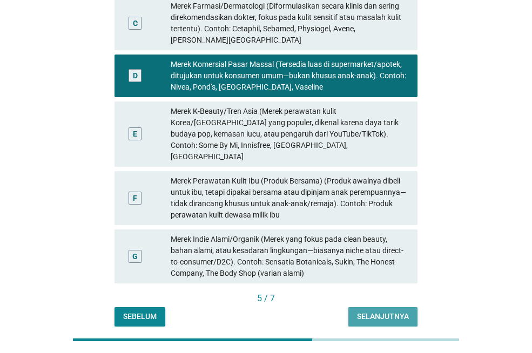
click at [366, 311] on div "Selanjutnya" at bounding box center [383, 316] width 52 height 11
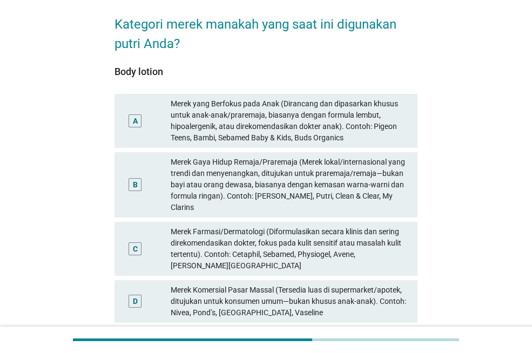
scroll to position [108, 0]
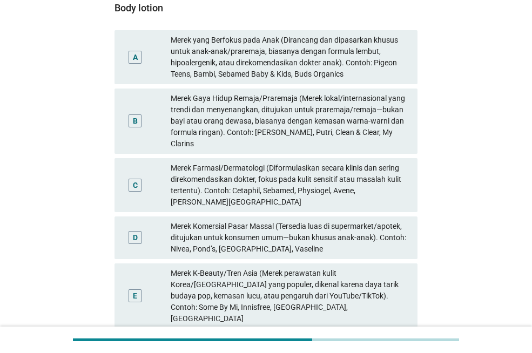
click at [283, 229] on div "Merek Komersial Pasar Massal (Tersedia luas di supermarket/apotek, ditujukan un…" at bounding box center [290, 238] width 238 height 34
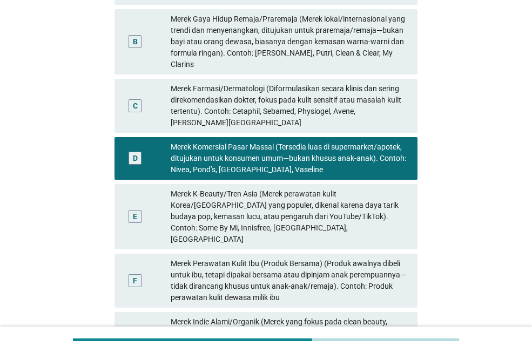
scroll to position [270, 0]
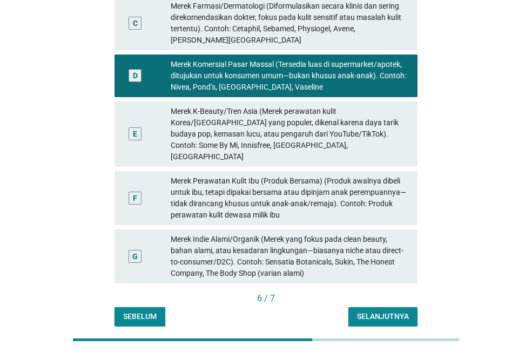
click at [388, 311] on div "Selanjutnya" at bounding box center [383, 316] width 52 height 11
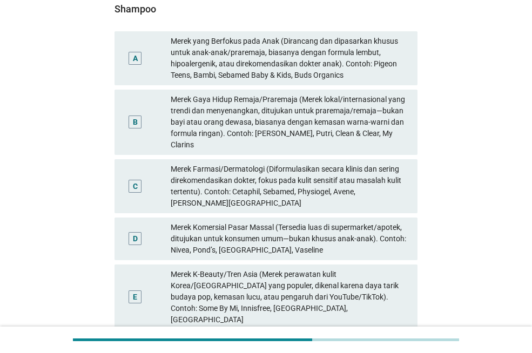
scroll to position [108, 0]
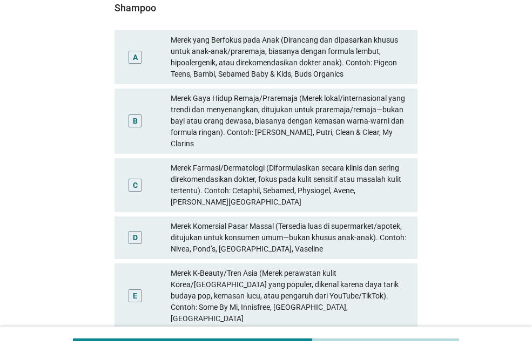
click at [278, 228] on div "Merek Komersial Pasar Massal (Tersedia luas di supermarket/apotek, ditujukan un…" at bounding box center [290, 238] width 238 height 34
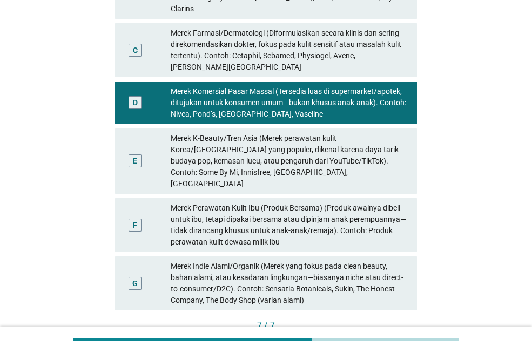
scroll to position [270, 0]
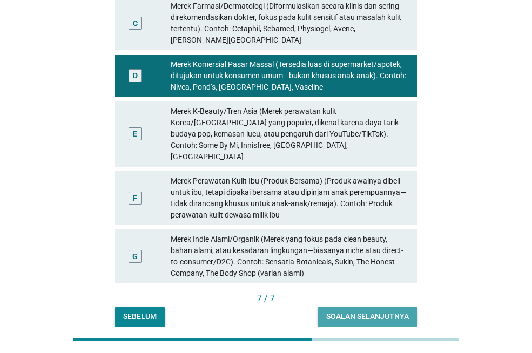
click at [380, 311] on div "Soalan selanjutnya" at bounding box center [367, 316] width 83 height 11
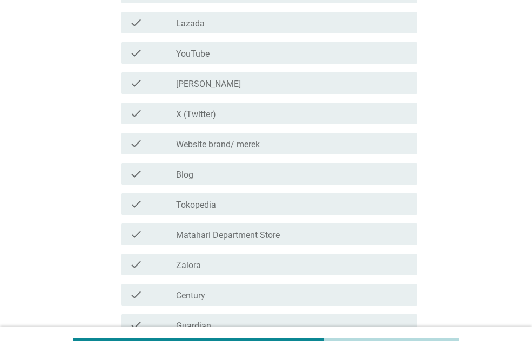
scroll to position [0, 0]
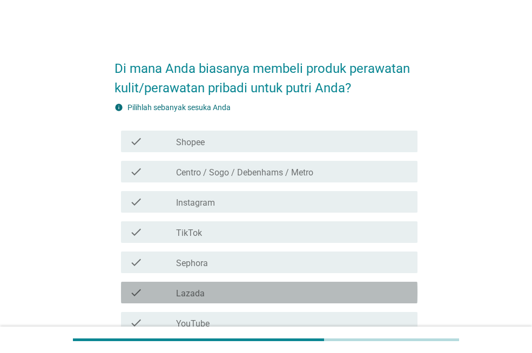
click at [227, 292] on div "check_box_outline_blank Lazada" at bounding box center [292, 292] width 233 height 13
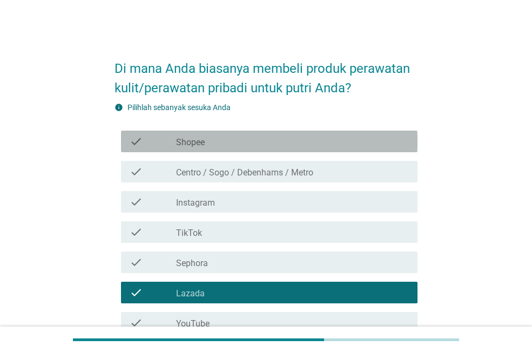
click at [240, 139] on div "check_box_outline_blank Shopee" at bounding box center [292, 141] width 233 height 13
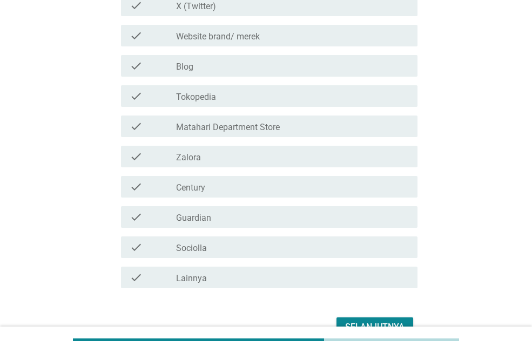
scroll to position [432, 0]
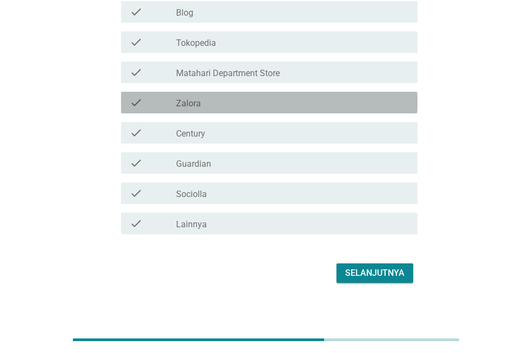
click at [217, 104] on div "check_box_outline_blank Zalora" at bounding box center [292, 102] width 233 height 13
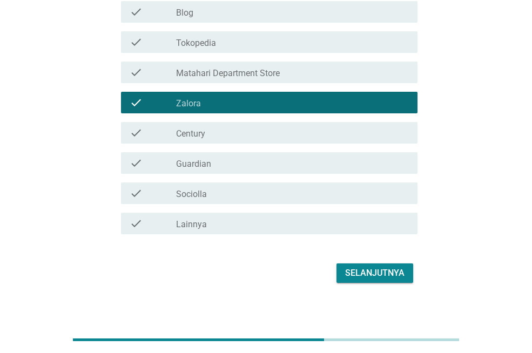
click at [382, 274] on div "Selanjutnya" at bounding box center [374, 273] width 59 height 13
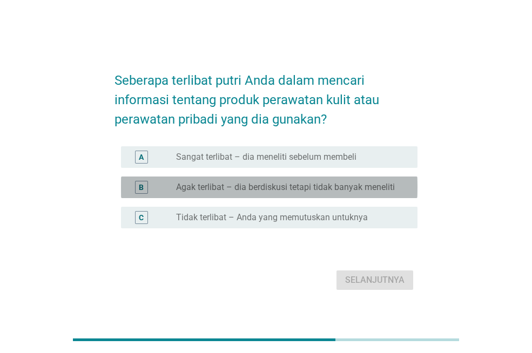
click at [224, 195] on div "B radio_button_unchecked Agak terlibat – dia berdiskusi tetapi tidak banyak men…" at bounding box center [269, 188] width 296 height 22
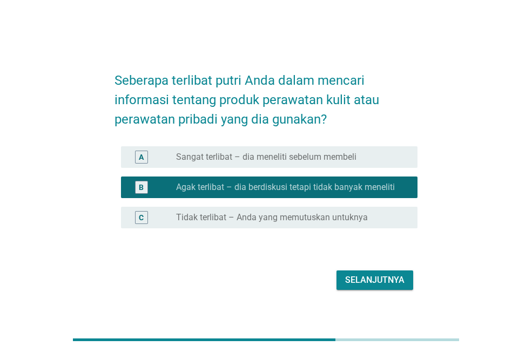
click at [345, 281] on button "Selanjutnya" at bounding box center [374, 280] width 77 height 19
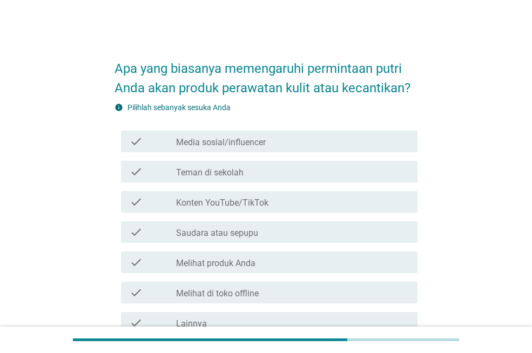
click at [266, 172] on div "check_box_outline_blank Teman di sekolah" at bounding box center [292, 171] width 233 height 13
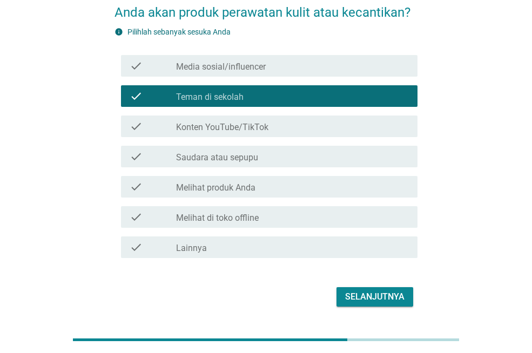
scroll to position [52, 0]
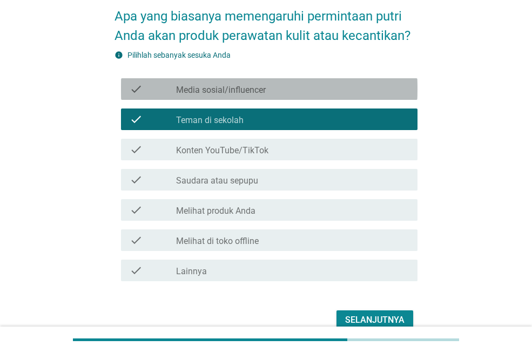
click at [251, 91] on label "Media sosial/influencer" at bounding box center [221, 90] width 90 height 11
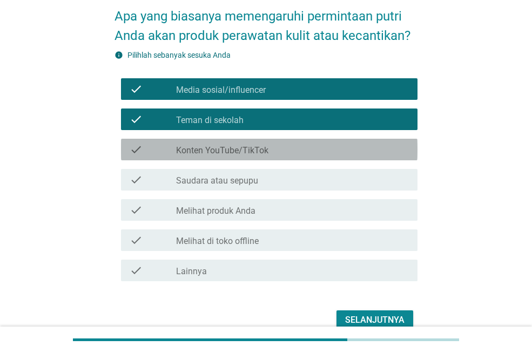
click at [266, 150] on label "Konten YouTube/TikTok" at bounding box center [222, 150] width 92 height 11
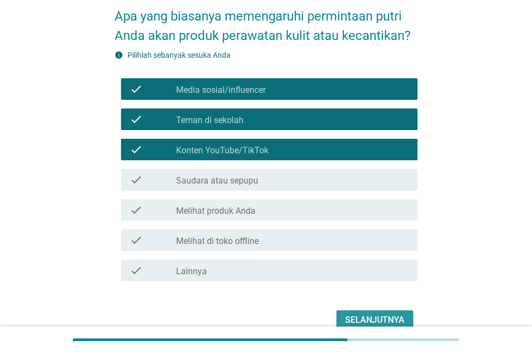
click at [378, 322] on div "Selanjutnya" at bounding box center [374, 320] width 59 height 13
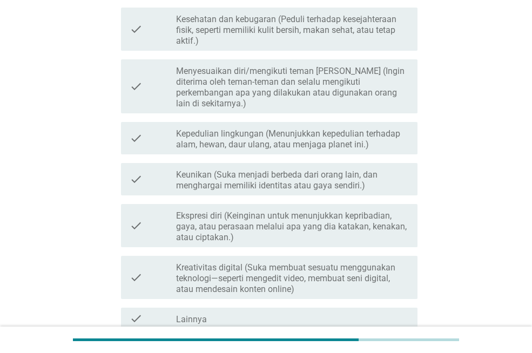
scroll to position [216, 0]
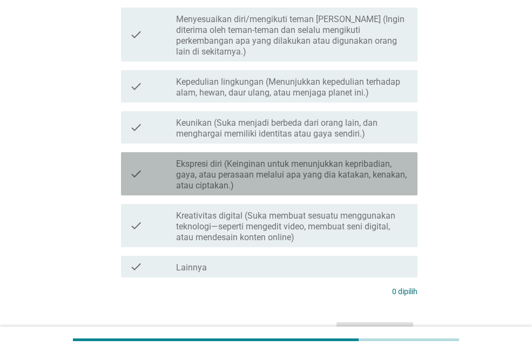
click at [301, 159] on label "Ekspresi diri (Keinginan untuk menunjukkan kepribadian, gaya, atau perasaan mel…" at bounding box center [292, 175] width 233 height 32
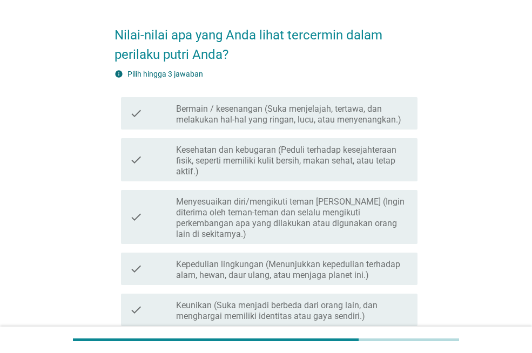
scroll to position [0, 0]
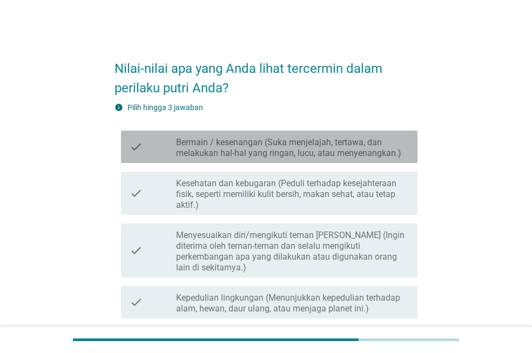
click at [270, 156] on label "Bermain / kesenangan (Suka menjelajah, tertawa, dan melakukan hal-hal yang ring…" at bounding box center [292, 148] width 233 height 22
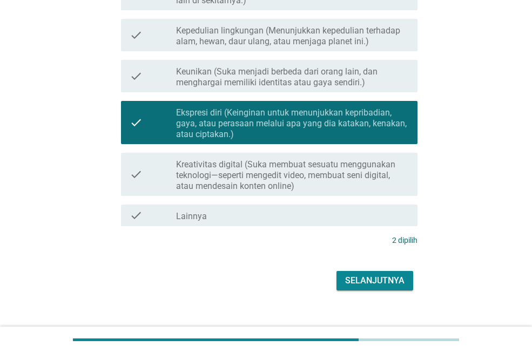
scroll to position [270, 0]
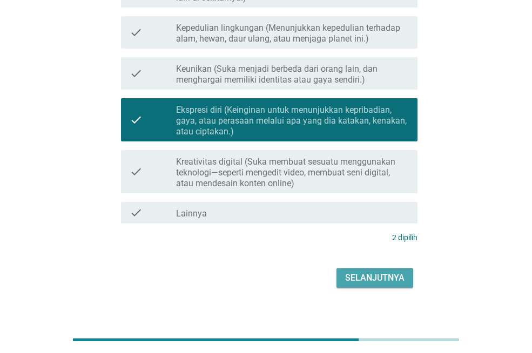
click at [404, 273] on button "Selanjutnya" at bounding box center [374, 277] width 77 height 19
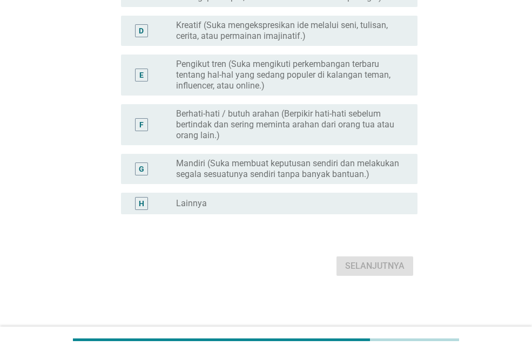
scroll to position [0, 0]
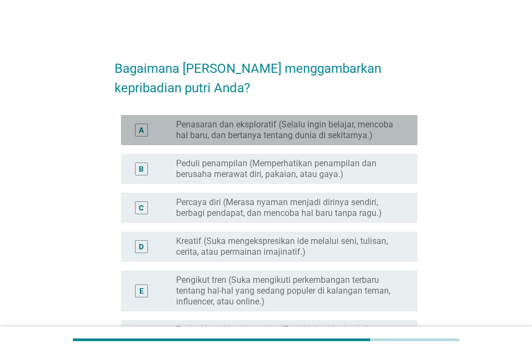
click at [206, 128] on label "Penasaran dan eksploratif (Selalu ingin belajar, mencoba hal baru, dan bertanya…" at bounding box center [288, 130] width 224 height 22
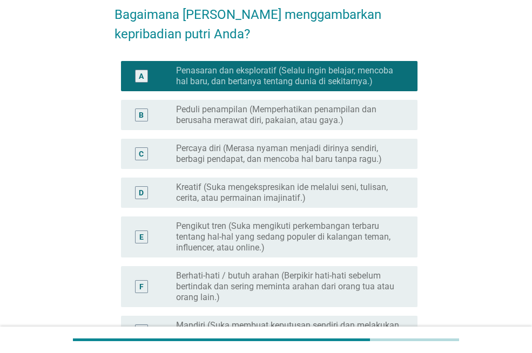
scroll to position [108, 0]
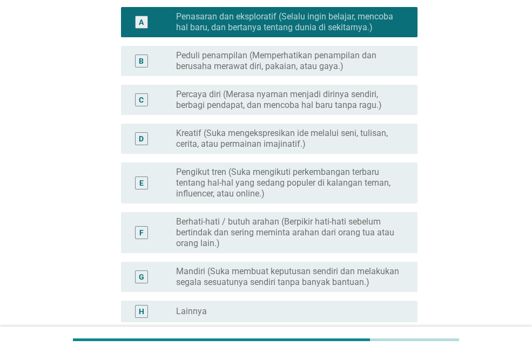
click at [258, 100] on label "Percaya diri (Merasa nyaman menjadi dirinya sendiri, berbagi pendapat, dan menc…" at bounding box center [288, 100] width 224 height 22
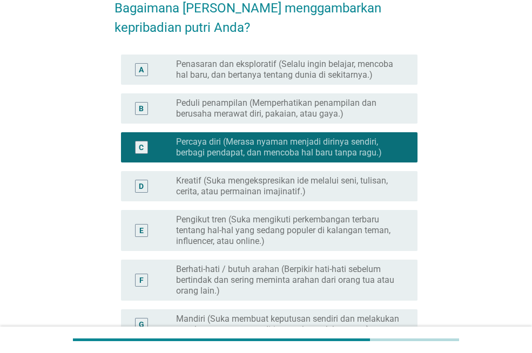
scroll to position [54, 0]
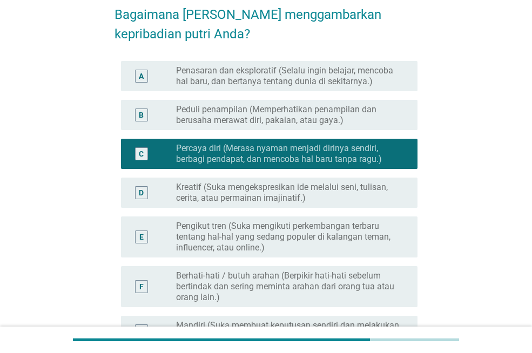
click at [242, 77] on label "Penasaran dan eksploratif (Selalu ingin belajar, mencoba hal baru, dan bertanya…" at bounding box center [288, 76] width 224 height 22
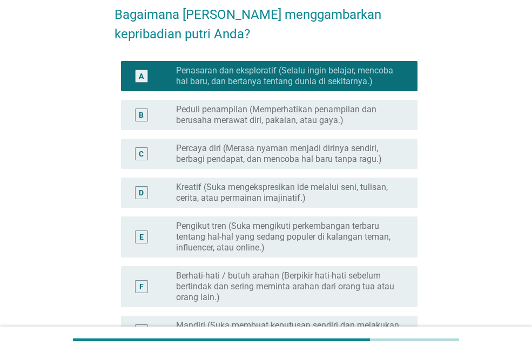
scroll to position [216, 0]
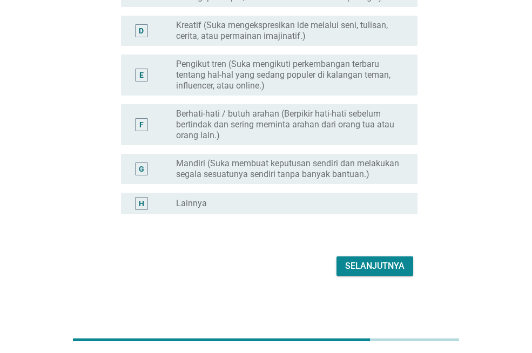
click at [367, 267] on div "Selanjutnya" at bounding box center [374, 266] width 59 height 13
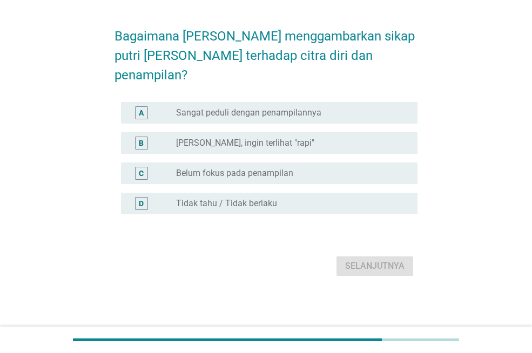
scroll to position [0, 0]
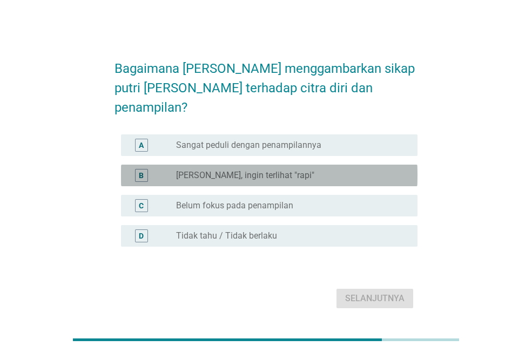
click at [236, 165] on div "B radio_button_unchecked Agak sadar, ingin terlihat "rapi"" at bounding box center [269, 176] width 296 height 22
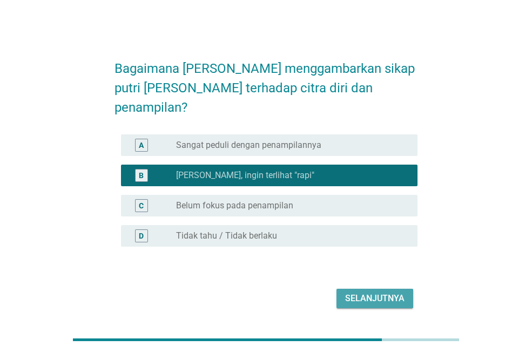
click at [369, 292] on div "Selanjutnya" at bounding box center [374, 298] width 59 height 13
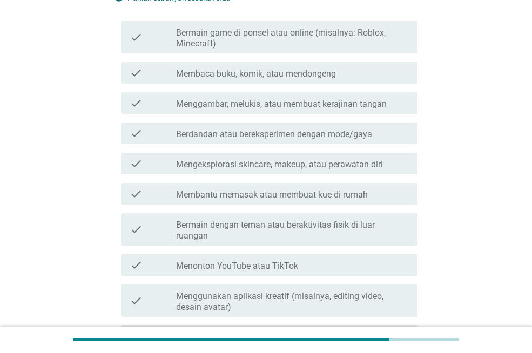
scroll to position [108, 0]
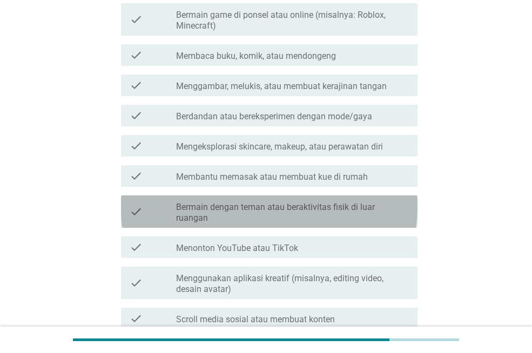
click at [218, 203] on label "Bermain dengan teman atau beraktivitas fisik di luar ruangan" at bounding box center [292, 213] width 233 height 22
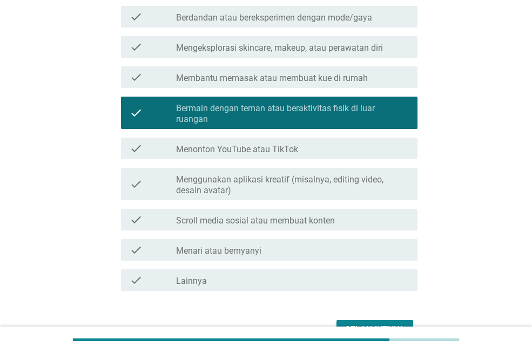
scroll to position [216, 0]
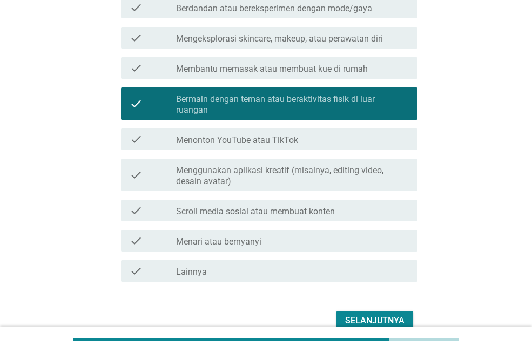
click at [200, 133] on div "check_box_outline_blank Menonton YouTube atau TikTok" at bounding box center [292, 139] width 233 height 13
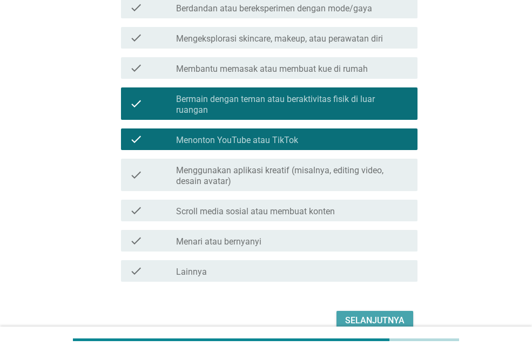
click at [356, 314] on div "Selanjutnya" at bounding box center [374, 320] width 59 height 13
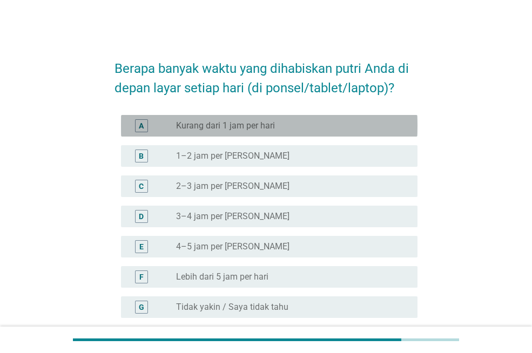
click at [230, 125] on label "Kurang dari 1 jam per hari" at bounding box center [225, 125] width 99 height 11
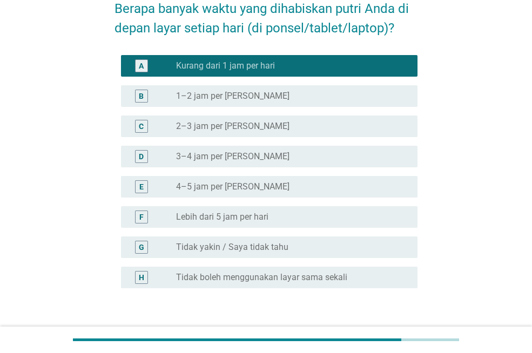
scroll to position [108, 0]
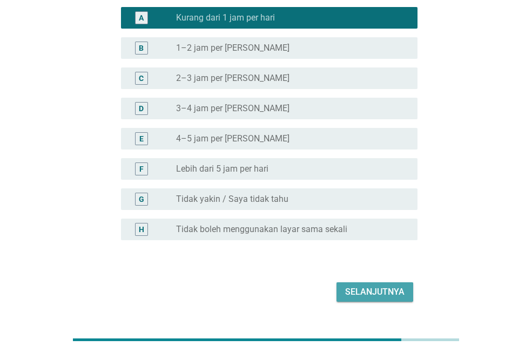
click at [352, 295] on div "Selanjutnya" at bounding box center [374, 292] width 59 height 13
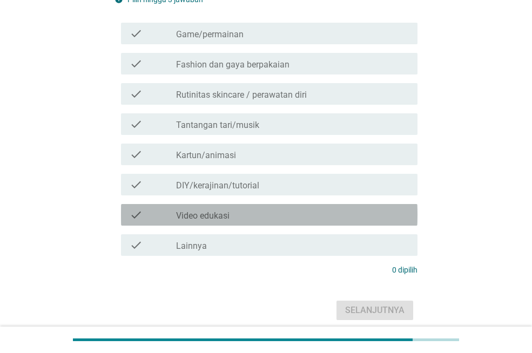
click at [205, 215] on label "Video edukasi" at bounding box center [202, 216] width 53 height 11
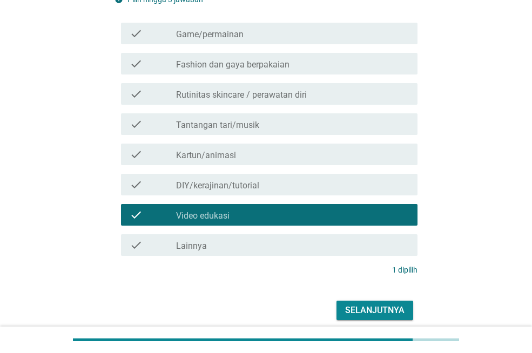
click at [217, 185] on label "DIY/kerajinan/tutorial" at bounding box center [217, 185] width 83 height 11
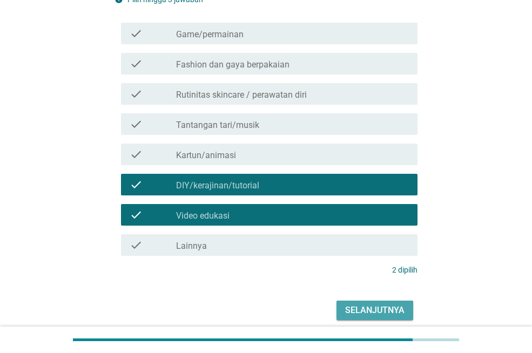
click at [387, 315] on div "Selanjutnya" at bounding box center [374, 310] width 59 height 13
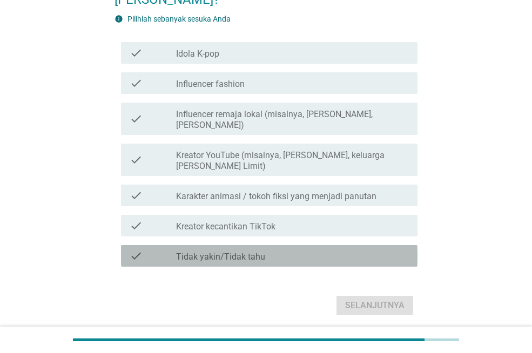
click at [244, 252] on label "Tidak yakin/Tidak tahu" at bounding box center [220, 257] width 89 height 11
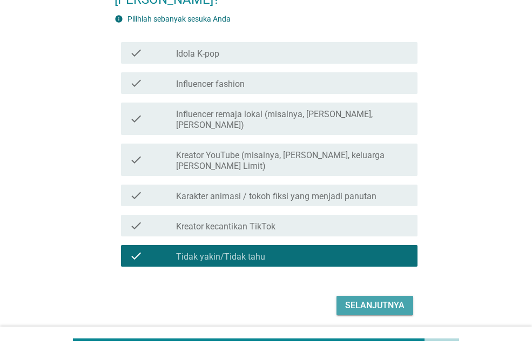
click at [355, 303] on button "Selanjutnya" at bounding box center [374, 305] width 77 height 19
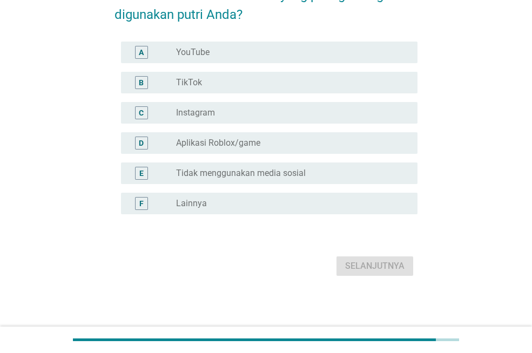
scroll to position [0, 0]
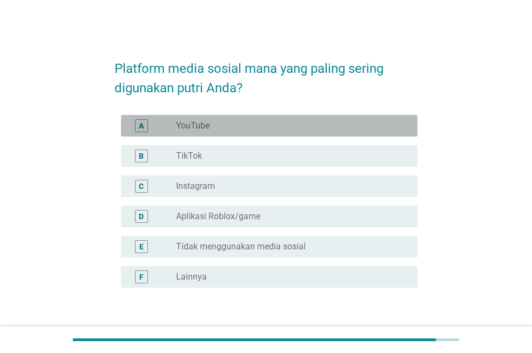
click at [177, 125] on label "YouTube" at bounding box center [192, 125] width 33 height 11
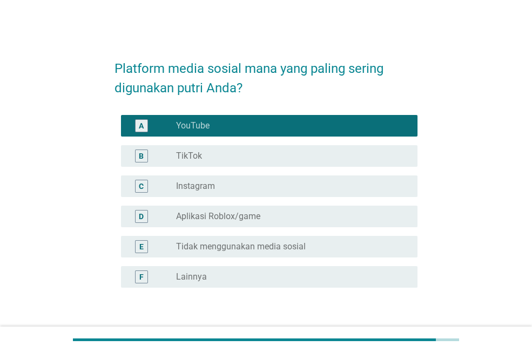
click at [205, 151] on div "radio_button_unchecked TikTok" at bounding box center [288, 156] width 224 height 11
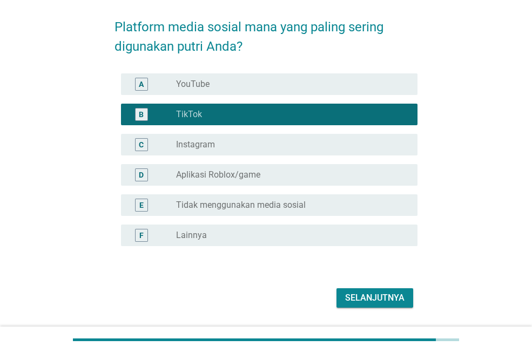
scroll to position [73, 0]
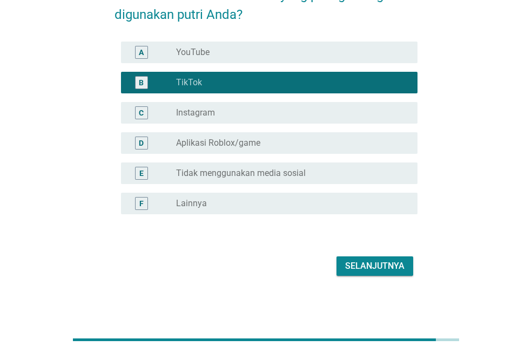
click at [353, 262] on div "Selanjutnya" at bounding box center [374, 266] width 59 height 13
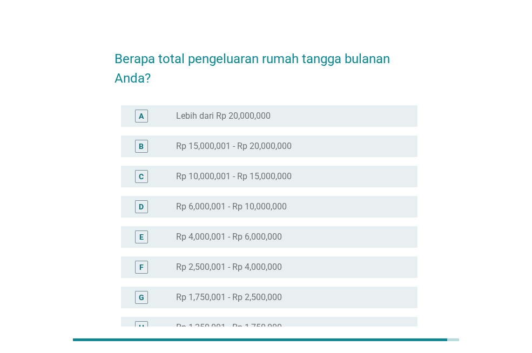
scroll to position [9, 0]
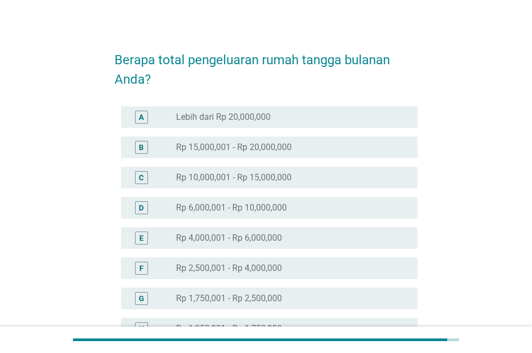
click at [232, 213] on label "Rp 6,000,001 - Rp 10,000,000" at bounding box center [231, 207] width 111 height 11
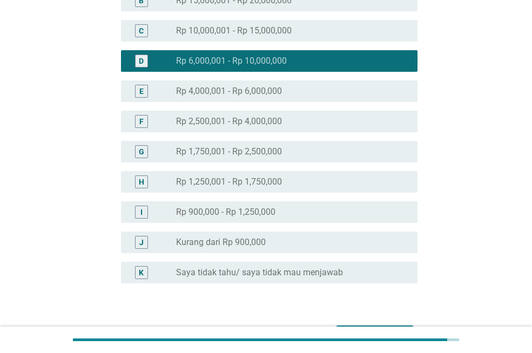
scroll to position [225, 0]
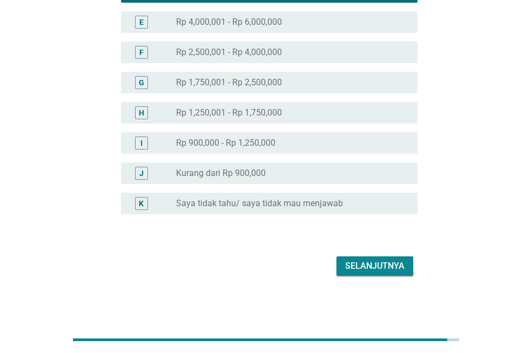
click at [359, 265] on div "Selanjutnya" at bounding box center [374, 266] width 59 height 13
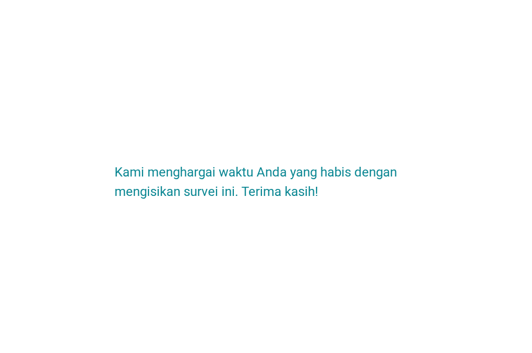
scroll to position [0, 0]
